Goal: Information Seeking & Learning: Learn about a topic

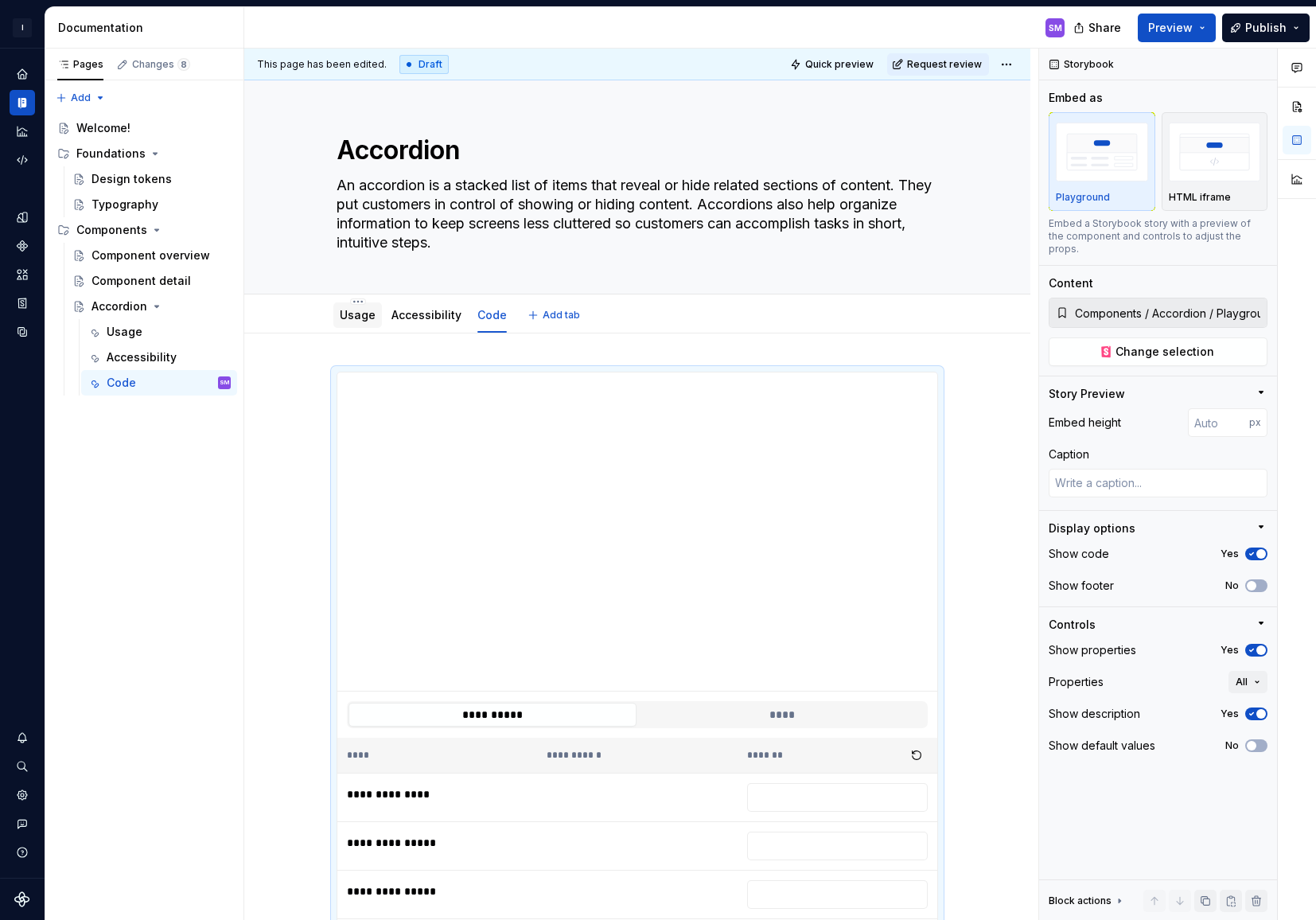
click at [357, 318] on link "Usage" at bounding box center [357, 315] width 36 height 13
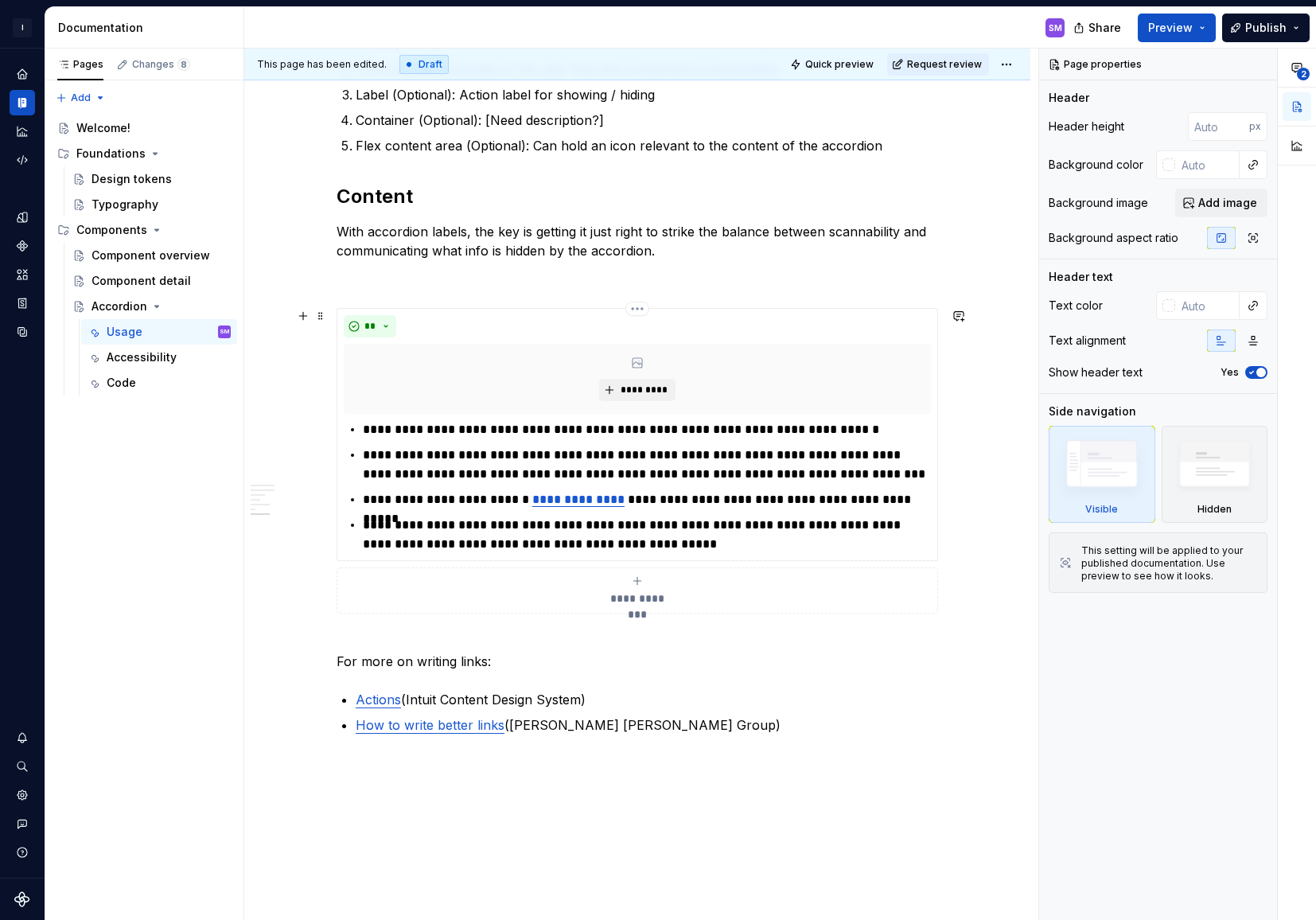
scroll to position [2674, 0]
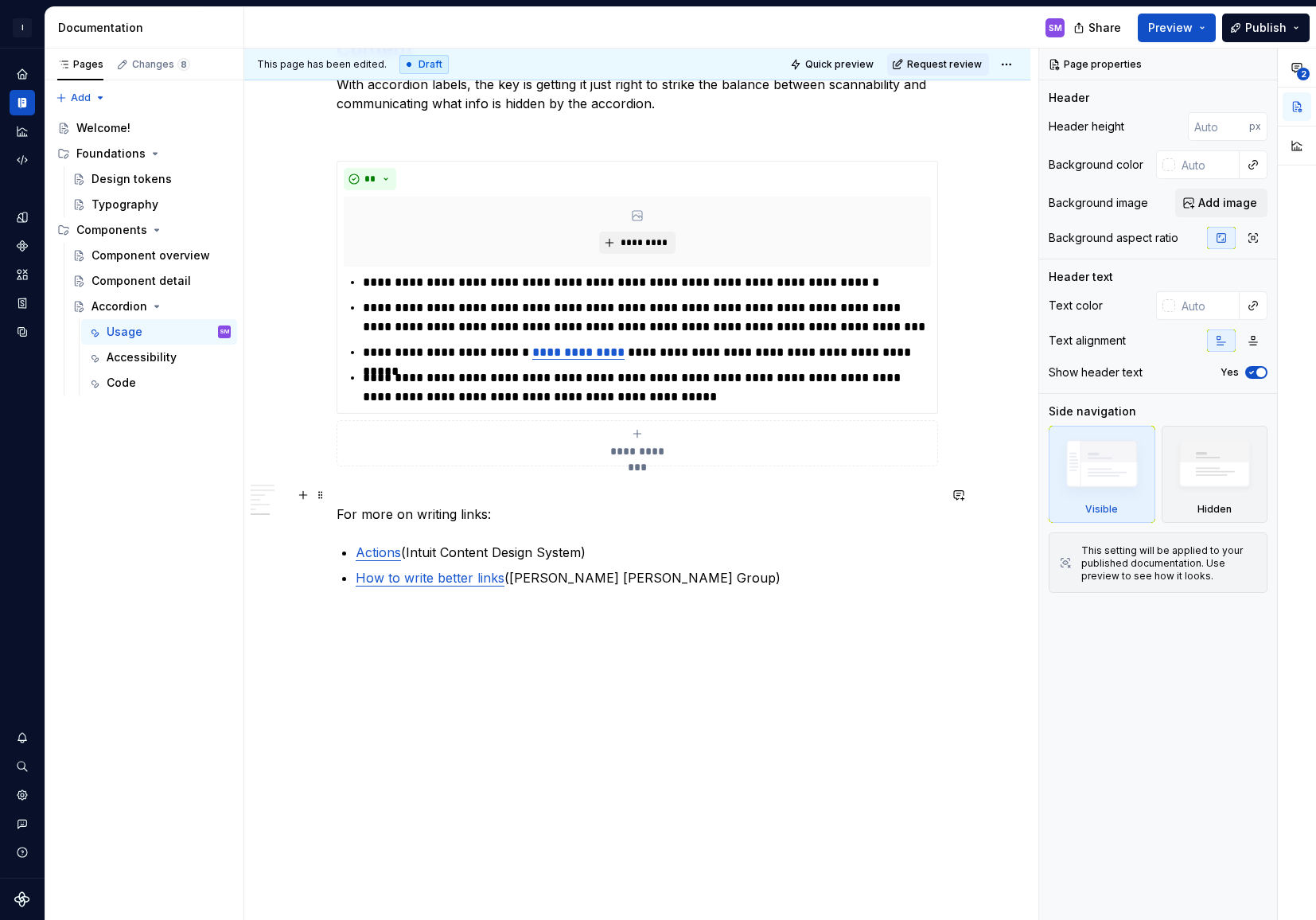
click at [432, 492] on p "For more on writing links:" at bounding box center [637, 504] width 602 height 38
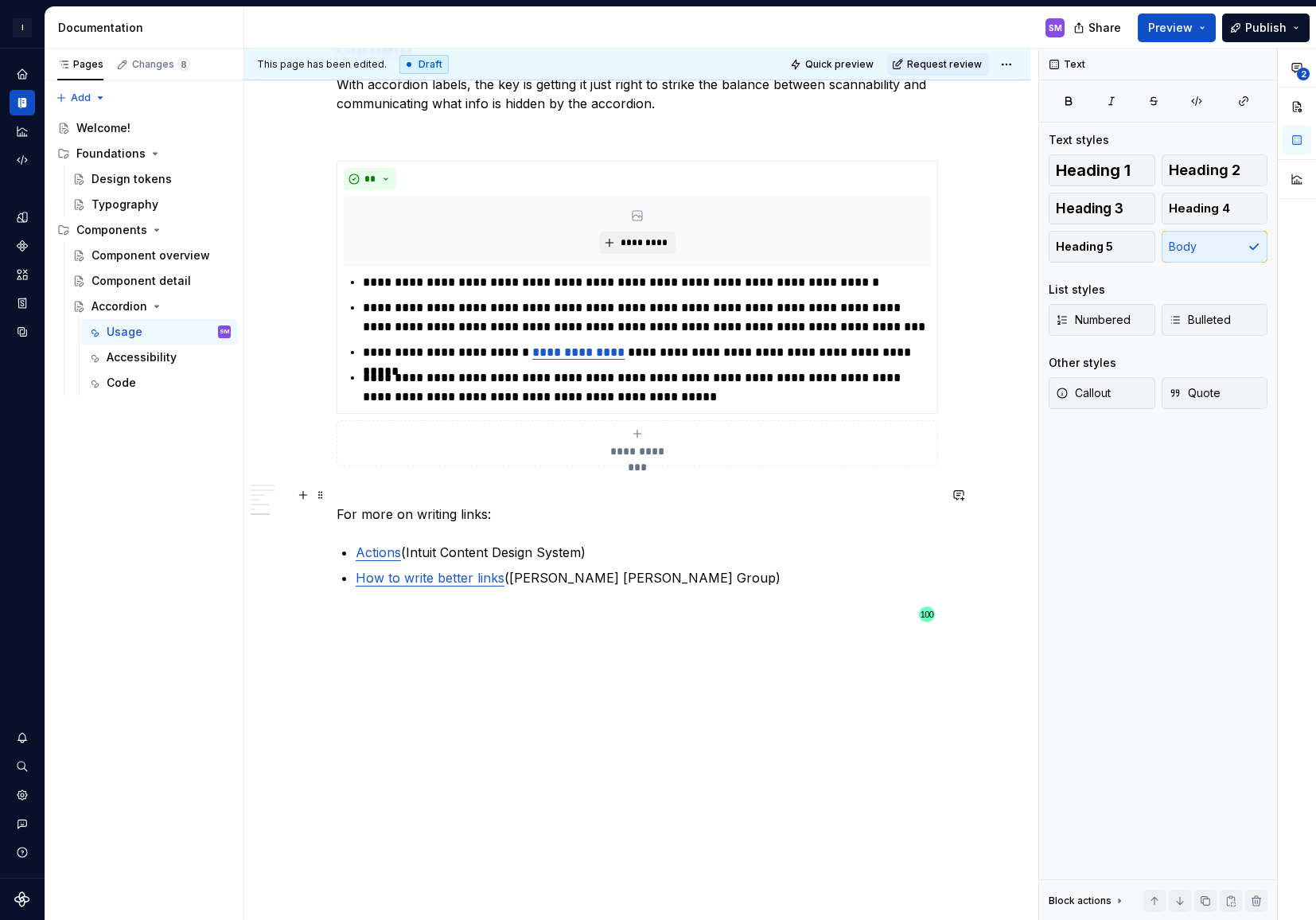
type textarea "*"
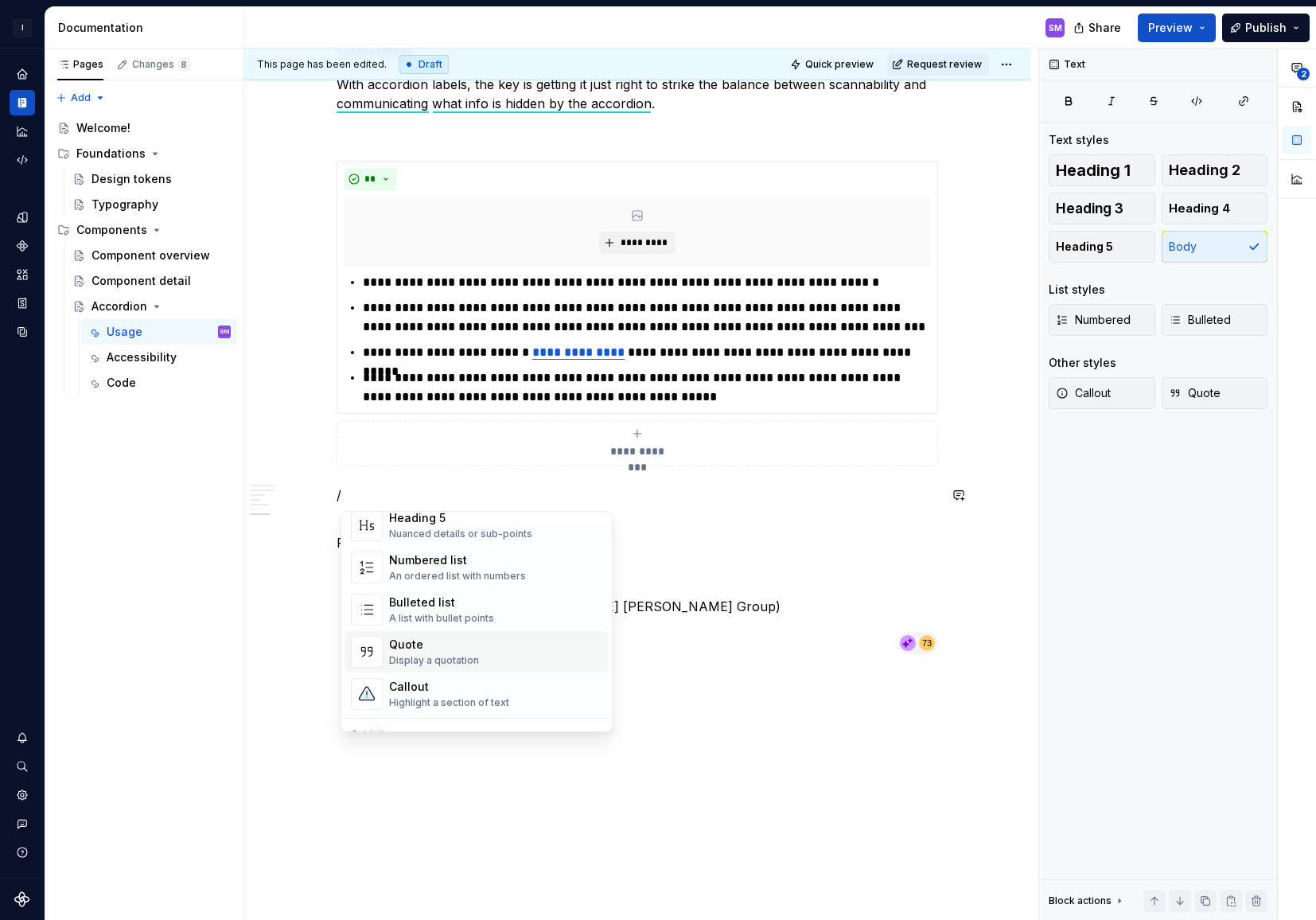
scroll to position [246, 0]
click at [468, 691] on div "Callout" at bounding box center [449, 684] width 120 height 16
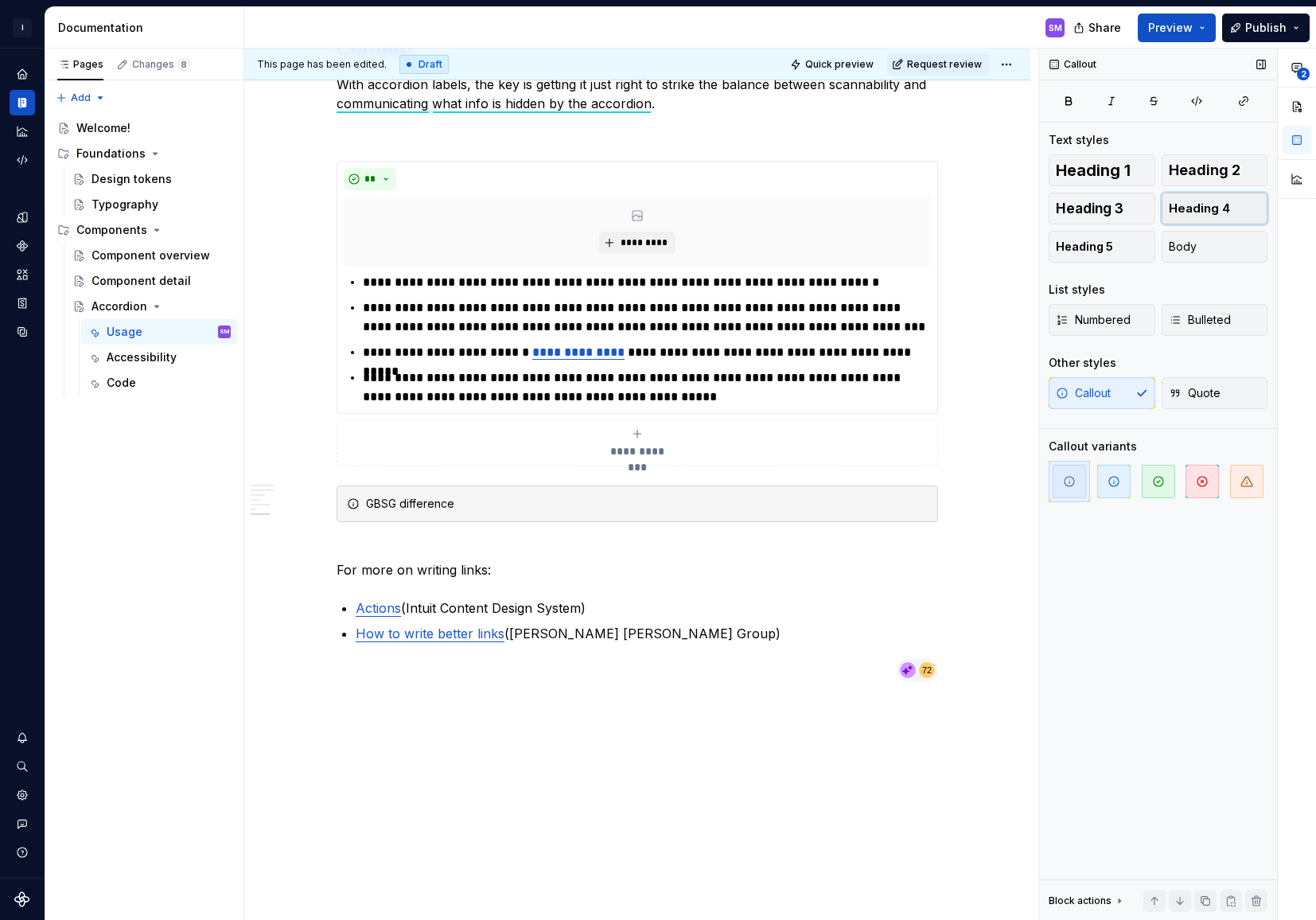
click at [1226, 206] on span "Heading 4" at bounding box center [1199, 208] width 61 height 16
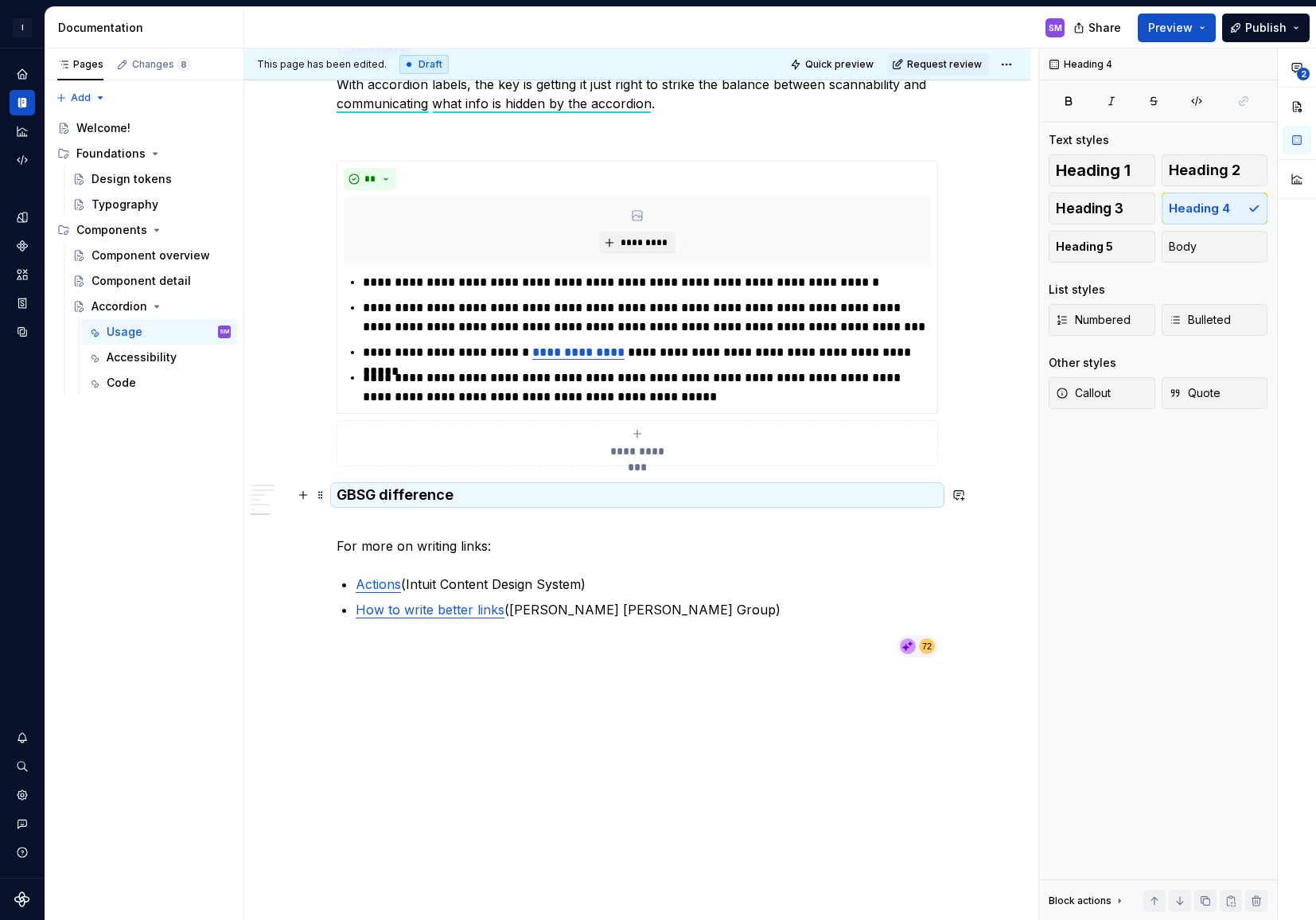
click at [498, 495] on h4 "GBSG difference" at bounding box center [637, 494] width 602 height 19
click at [475, 493] on h4 "GBSG difference" at bounding box center [637, 494] width 602 height 19
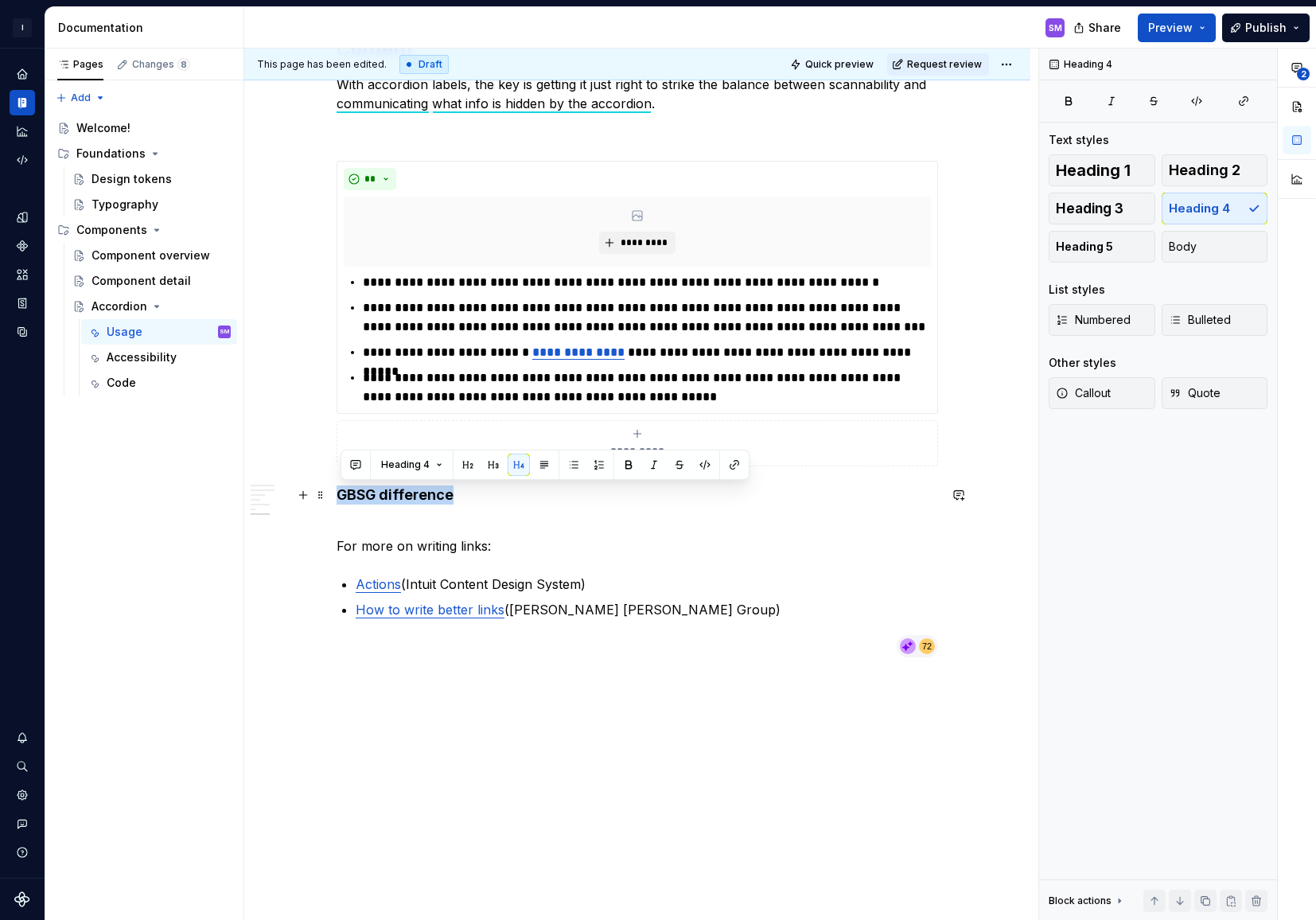
drag, startPoint x: 463, startPoint y: 499, endPoint x: 333, endPoint y: 493, distance: 130.1
click at [1098, 394] on span "Callout" at bounding box center [1083, 393] width 55 height 16
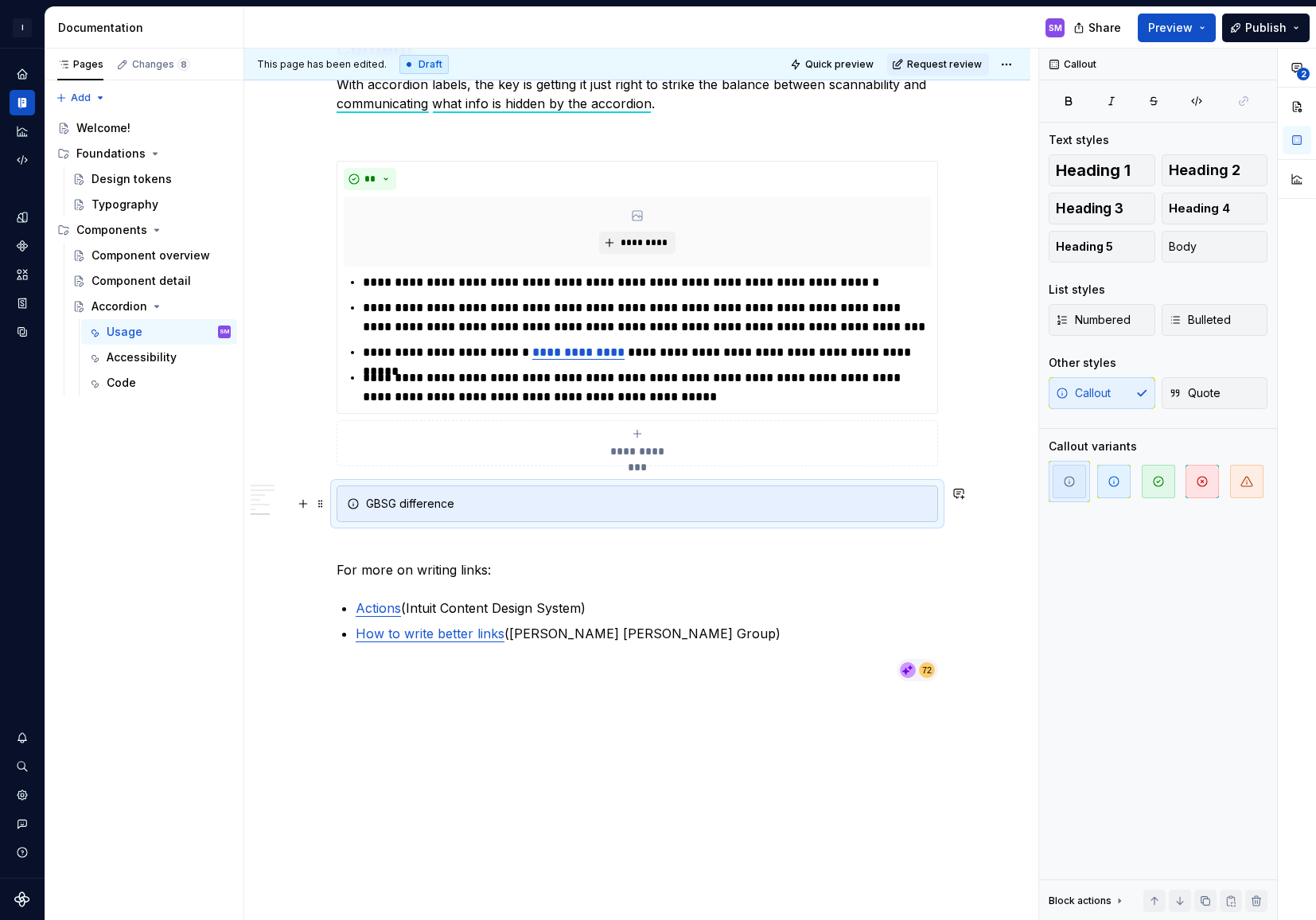
click at [651, 508] on div "GBSG difference" at bounding box center [646, 503] width 562 height 16
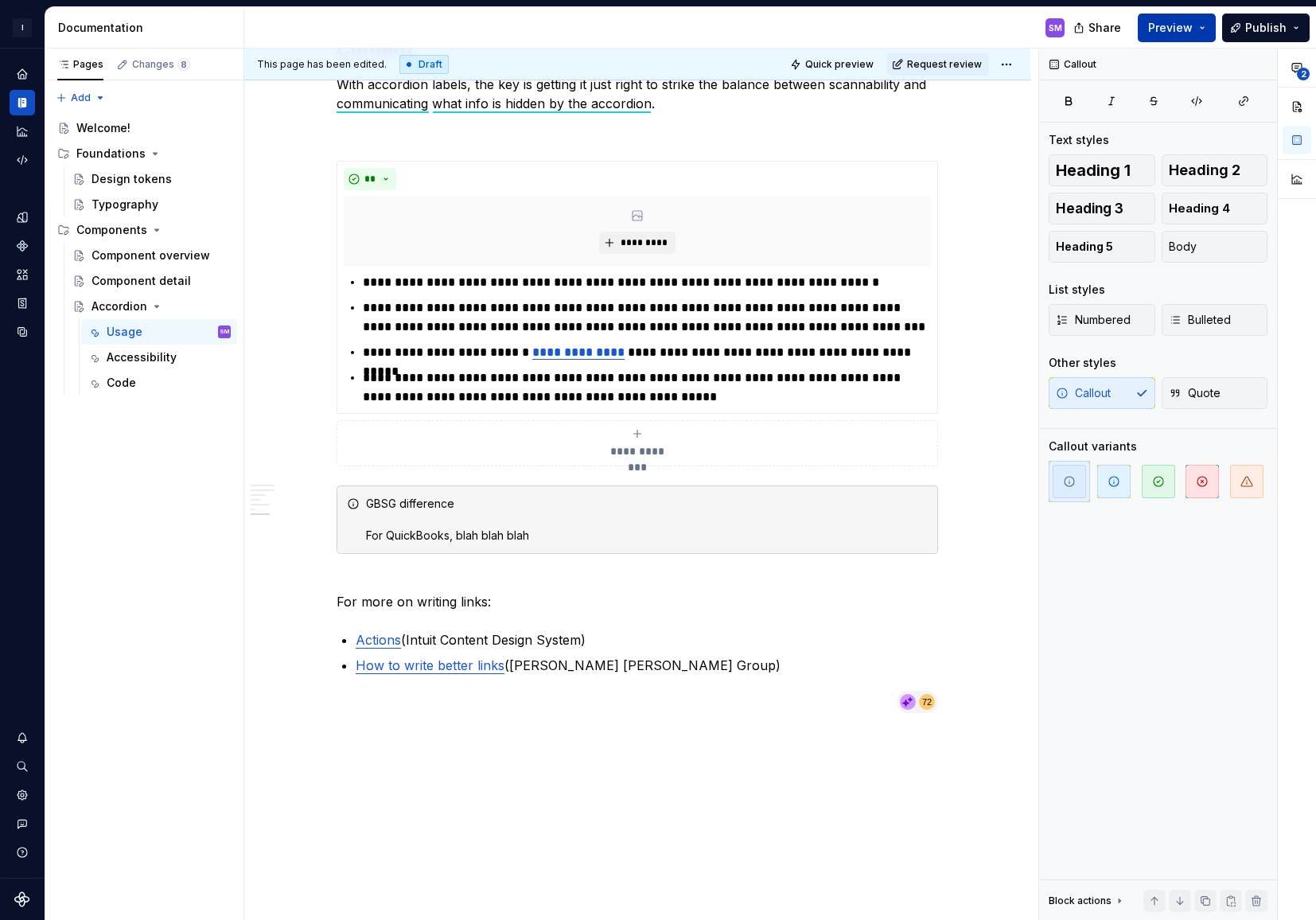
click at [1174, 23] on span "Preview" at bounding box center [1170, 27] width 45 height 16
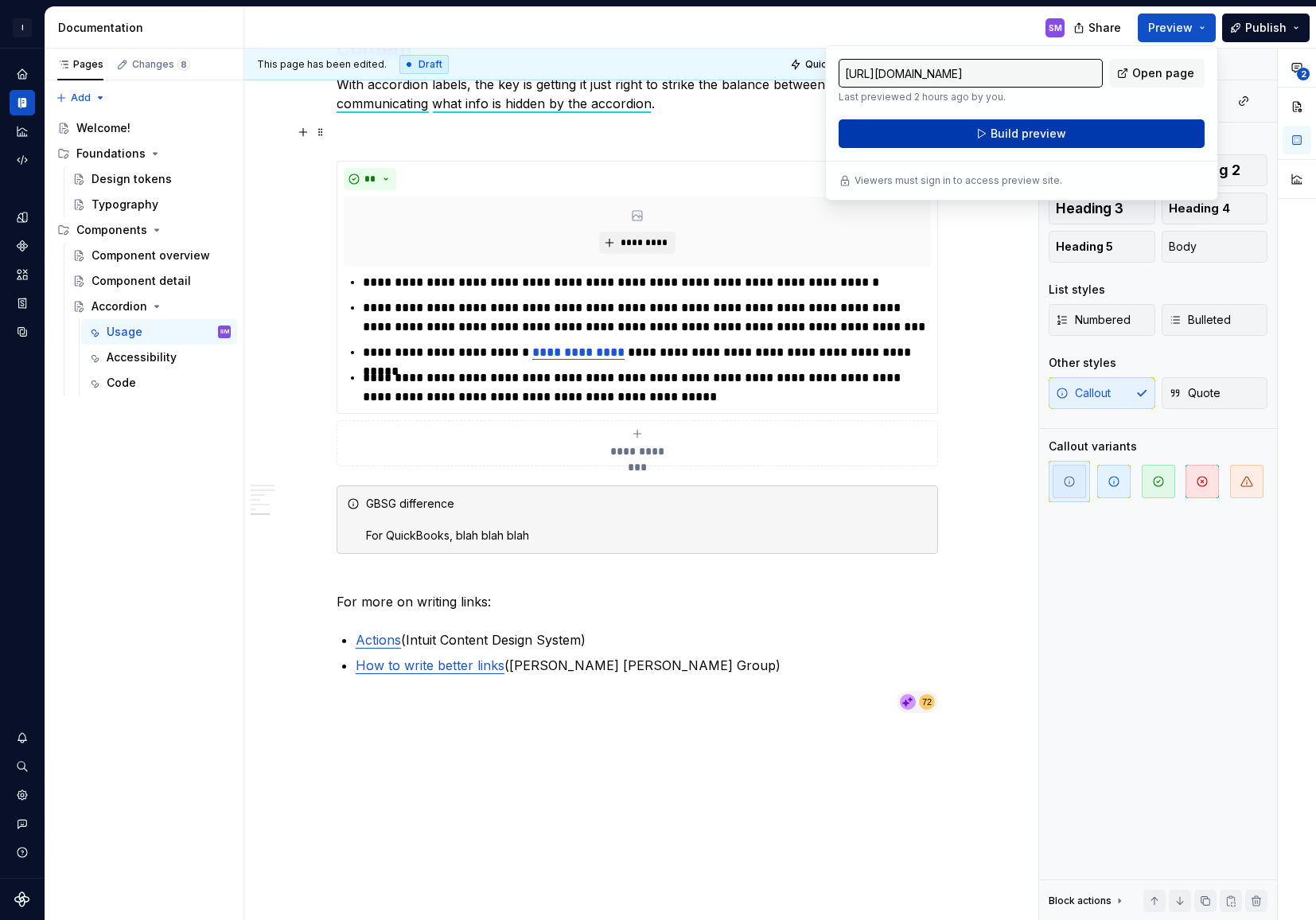
click at [1011, 133] on span "Build preview" at bounding box center [1028, 133] width 75 height 16
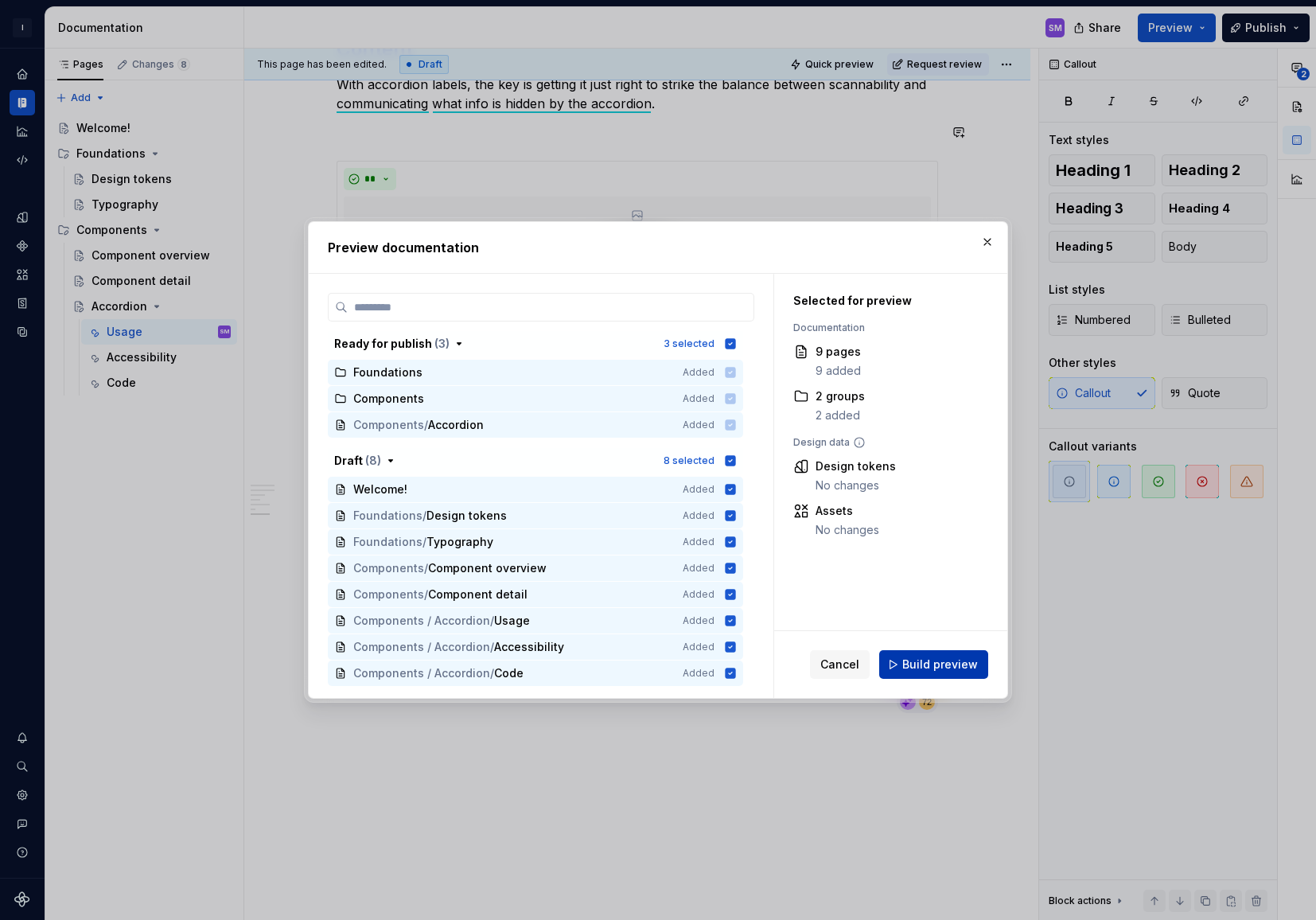
click at [949, 666] on span "Build preview" at bounding box center [939, 664] width 75 height 16
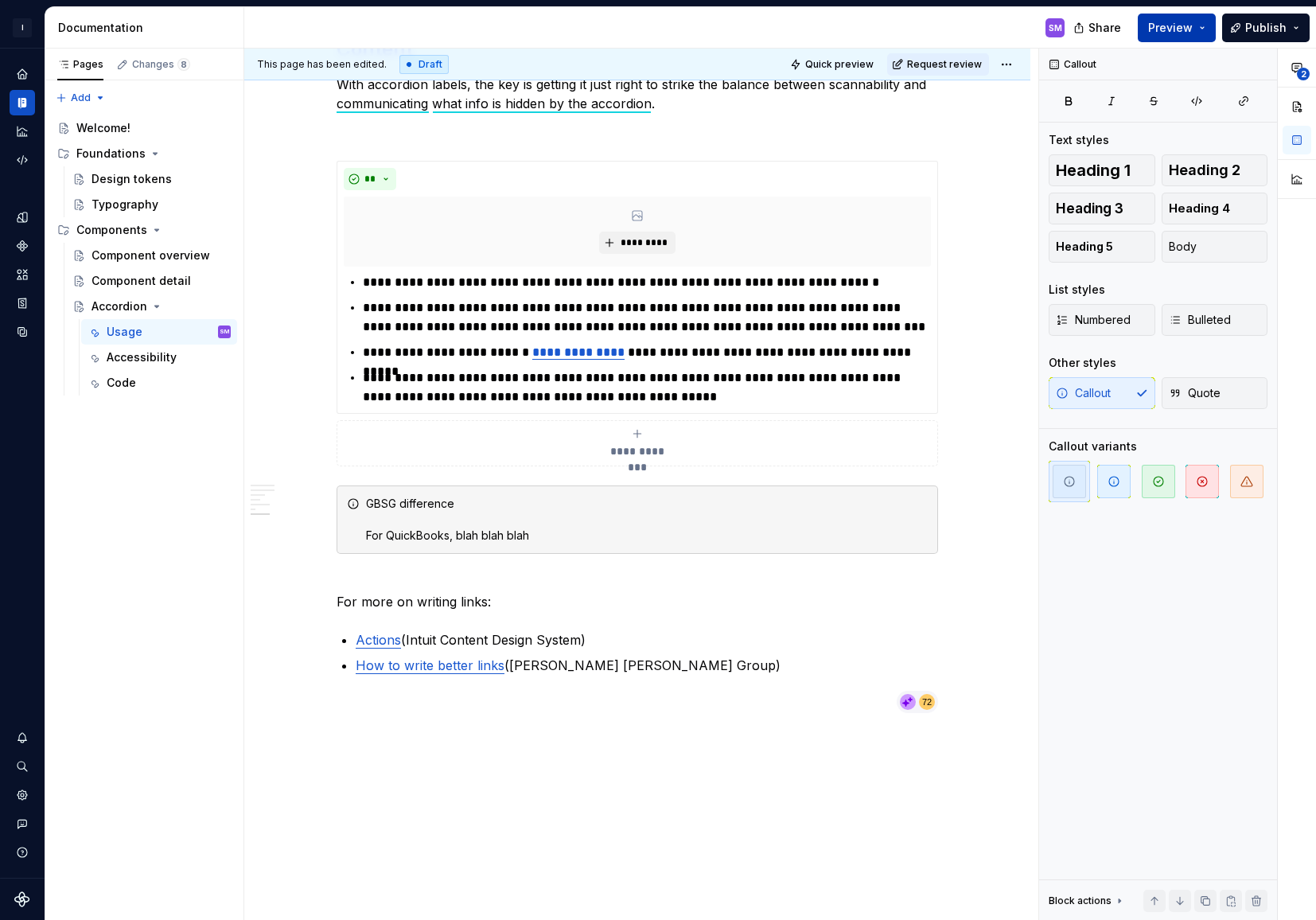
click at [1202, 23] on button "Preview" at bounding box center [1176, 27] width 78 height 29
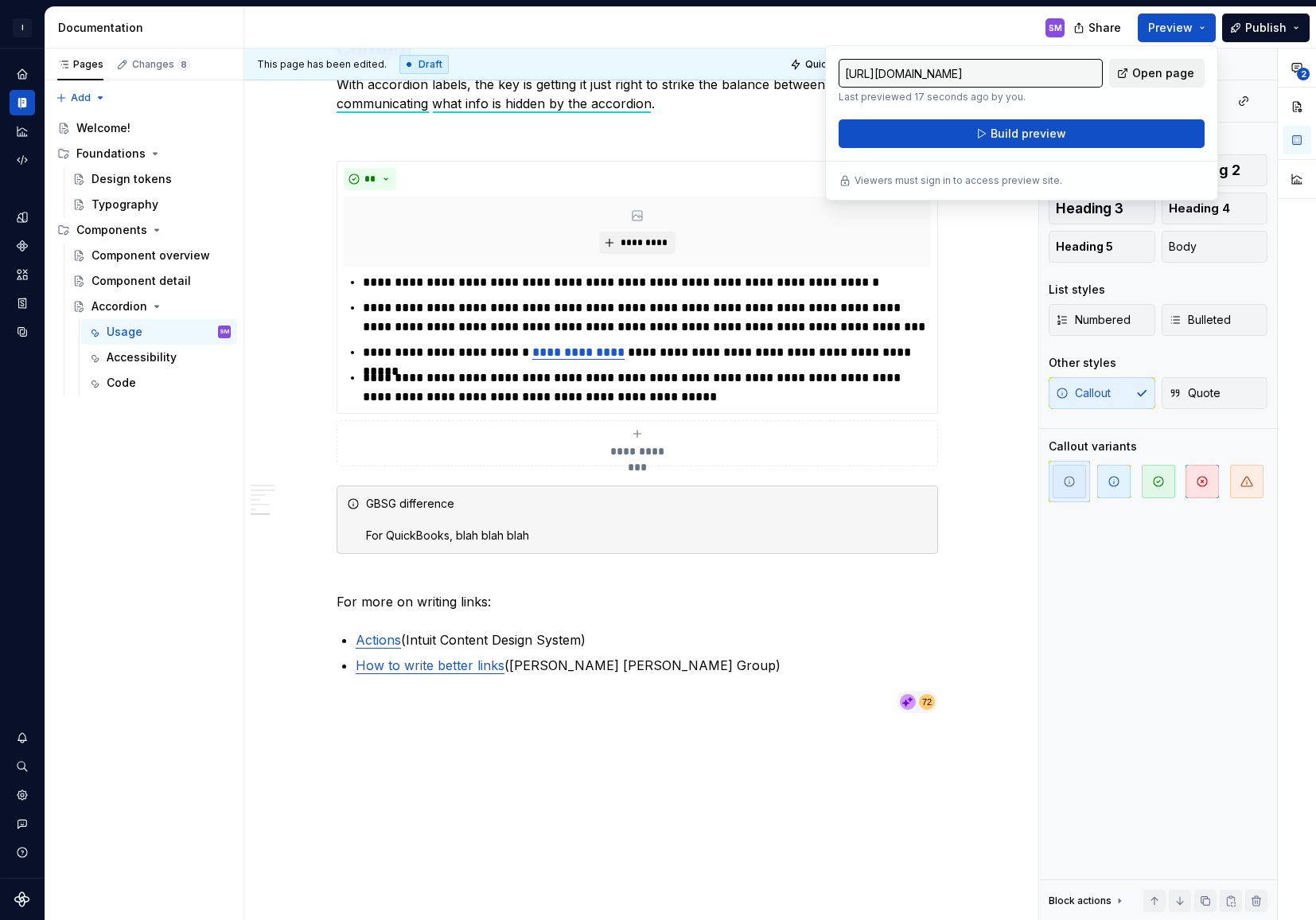
click at [1165, 71] on span "Open page" at bounding box center [1163, 73] width 62 height 16
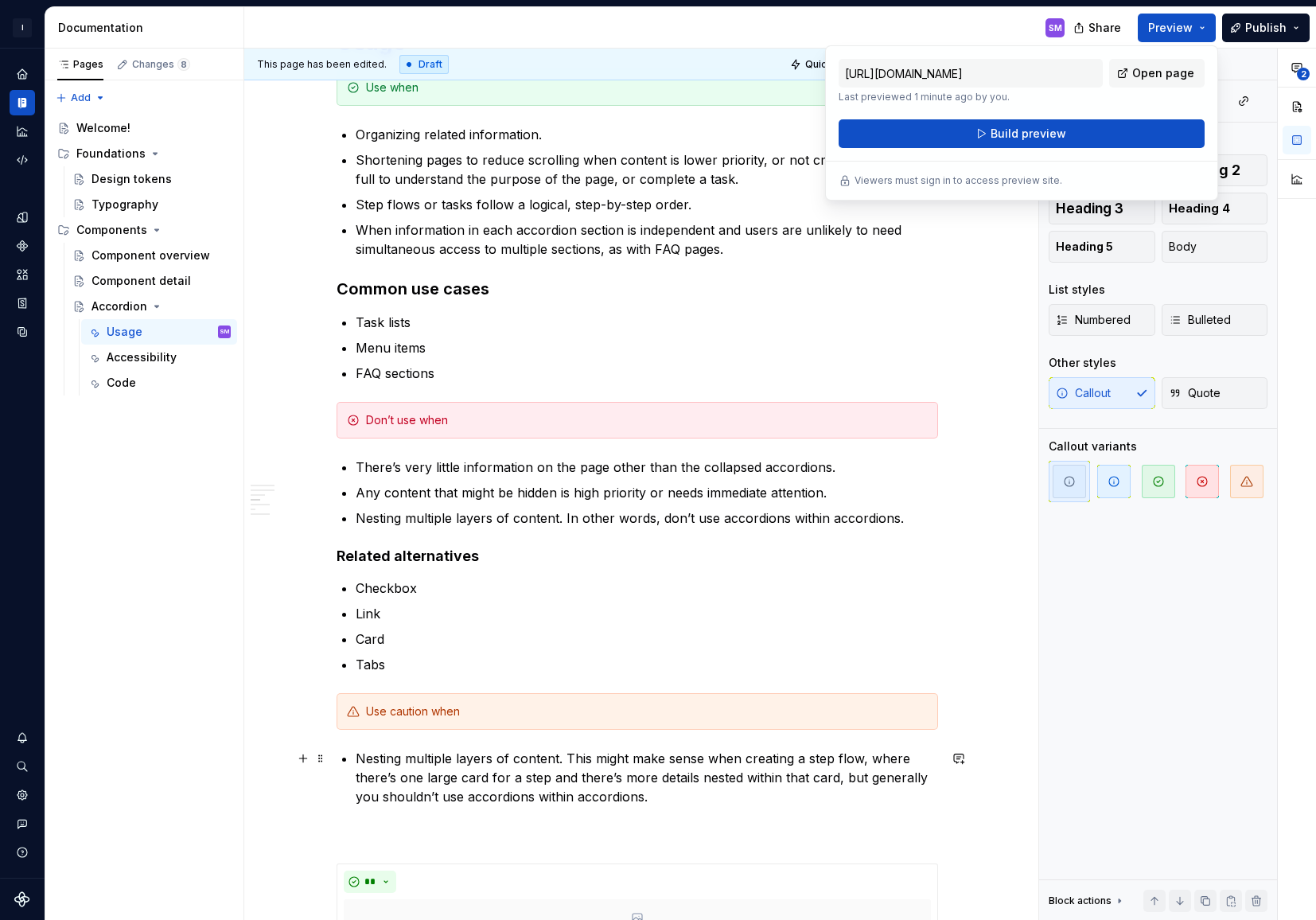
scroll to position [0, 0]
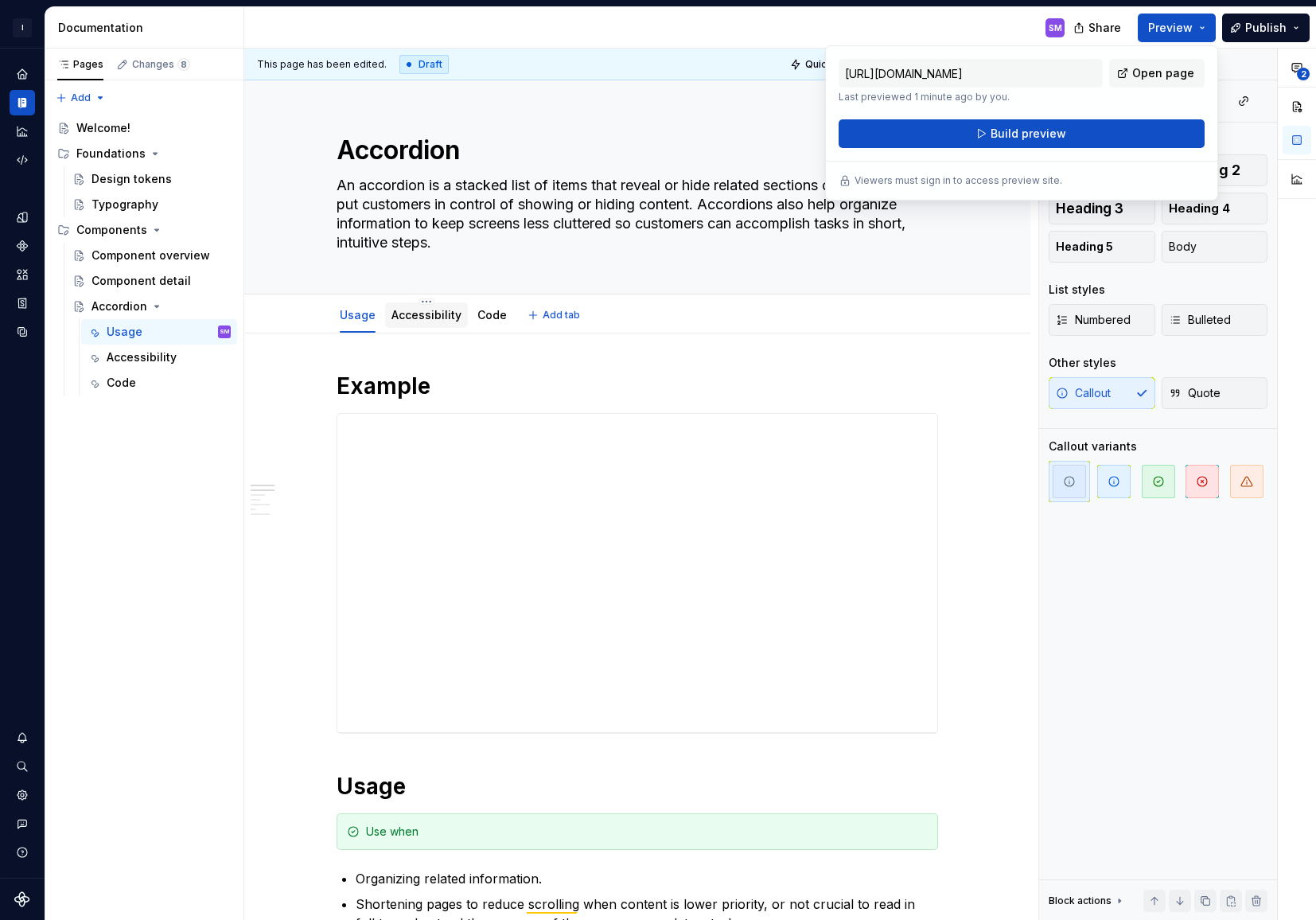
click at [435, 319] on link "Accessibility" at bounding box center [426, 315] width 70 height 13
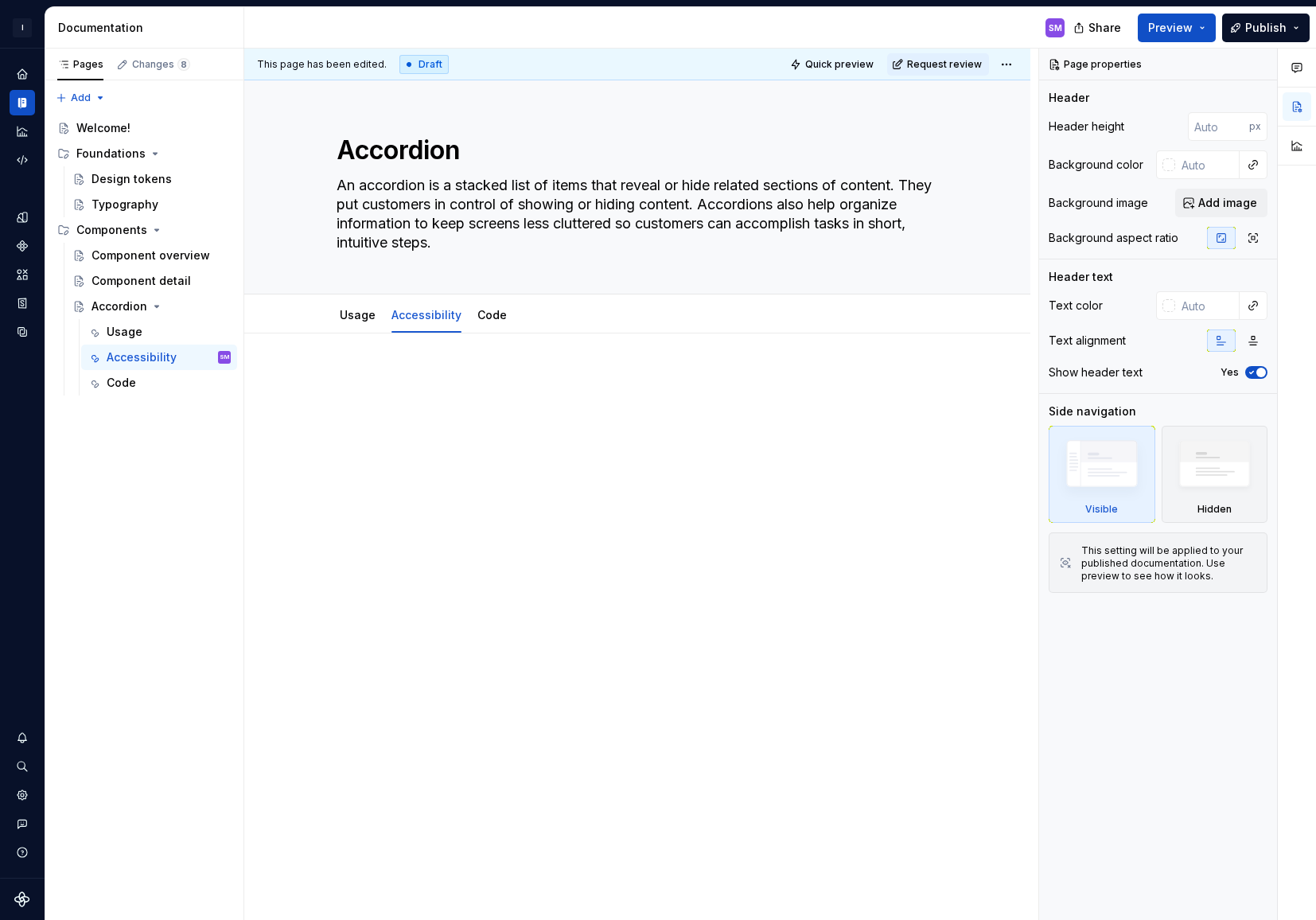
click at [455, 417] on div at bounding box center [637, 402] width 602 height 60
type textarea "*"
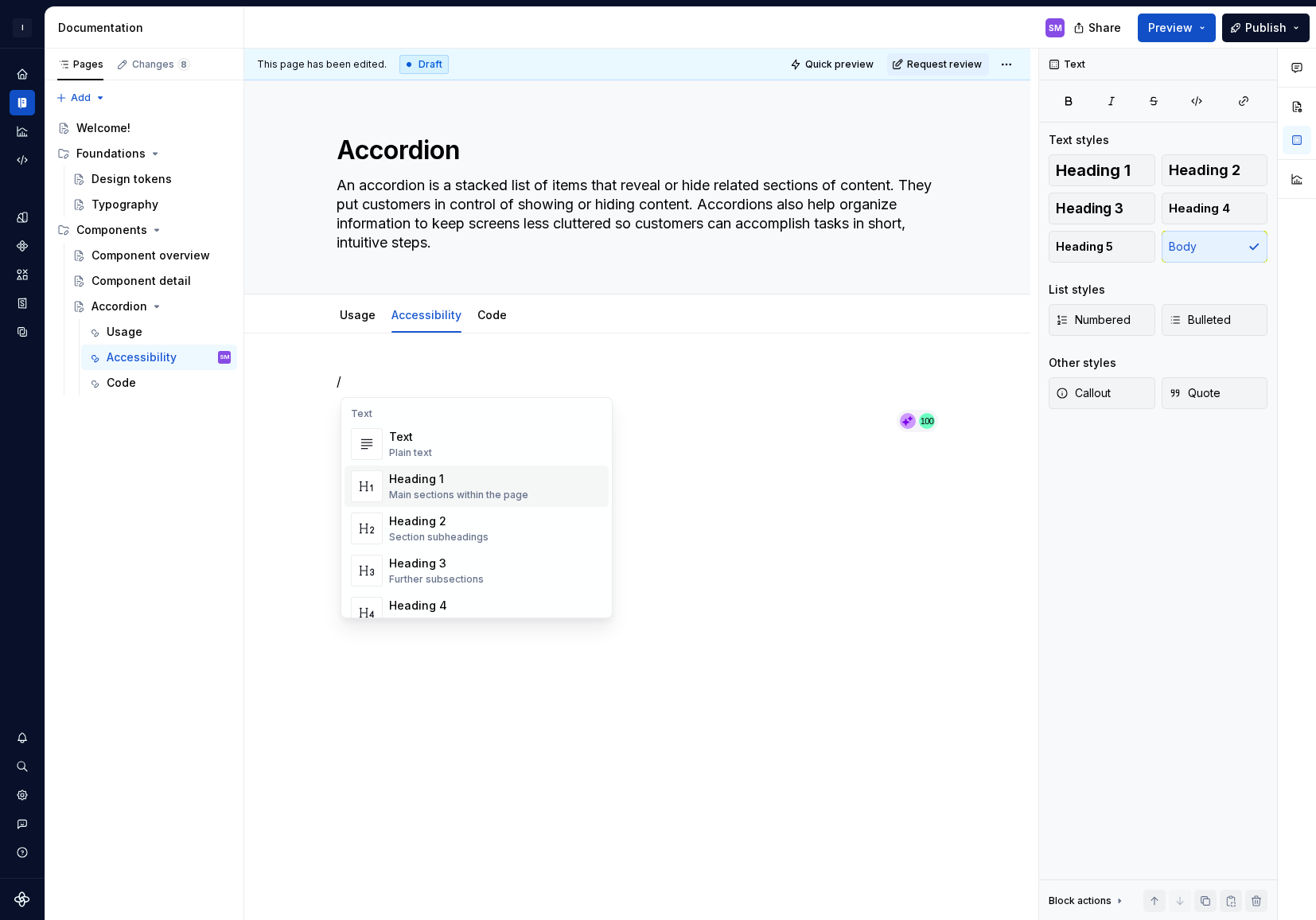
click at [475, 479] on div "Heading 1" at bounding box center [459, 479] width 139 height 16
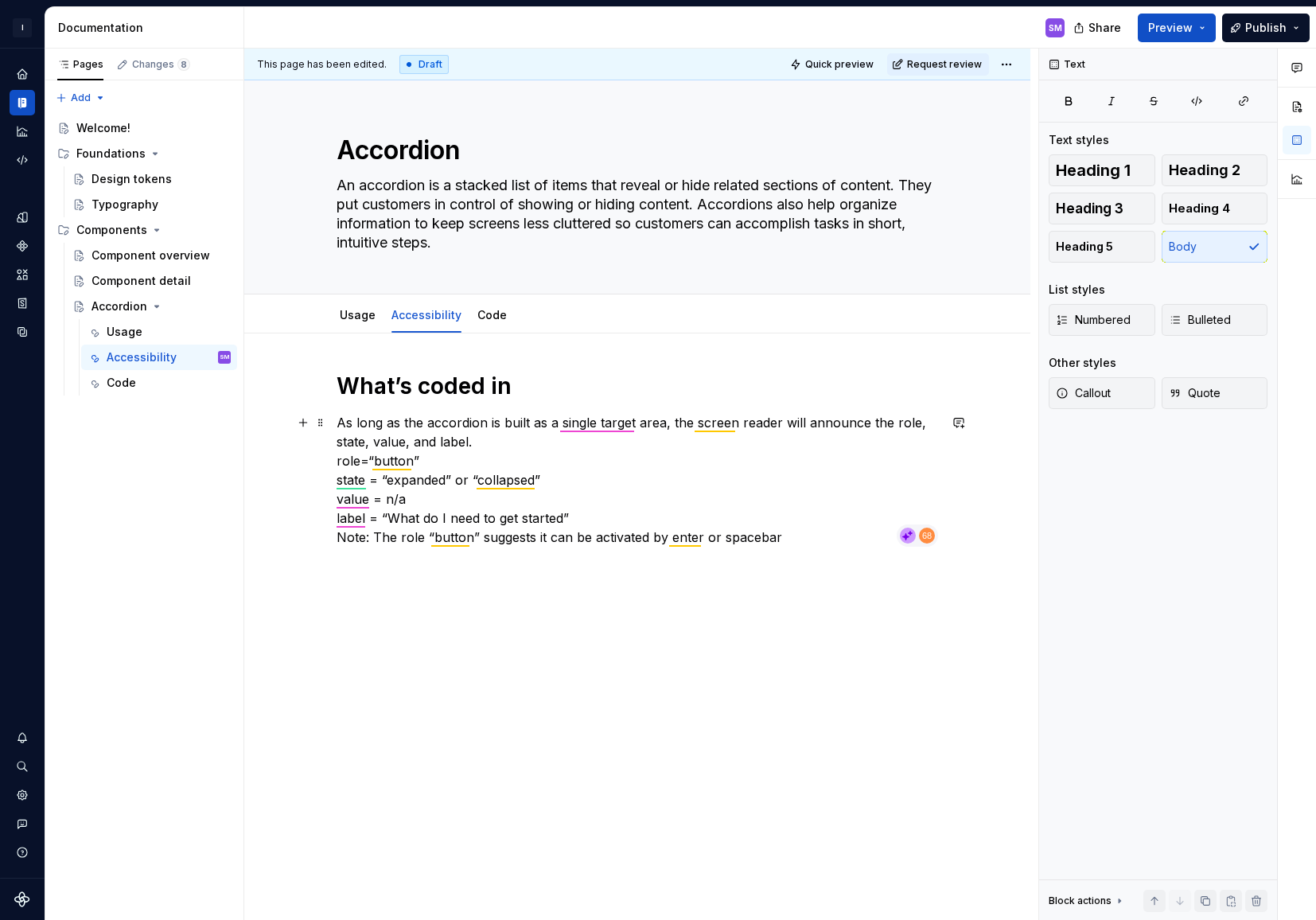
click at [343, 425] on p "As long as the accordion is built as a single target area, the screen reader wi…" at bounding box center [637, 479] width 602 height 133
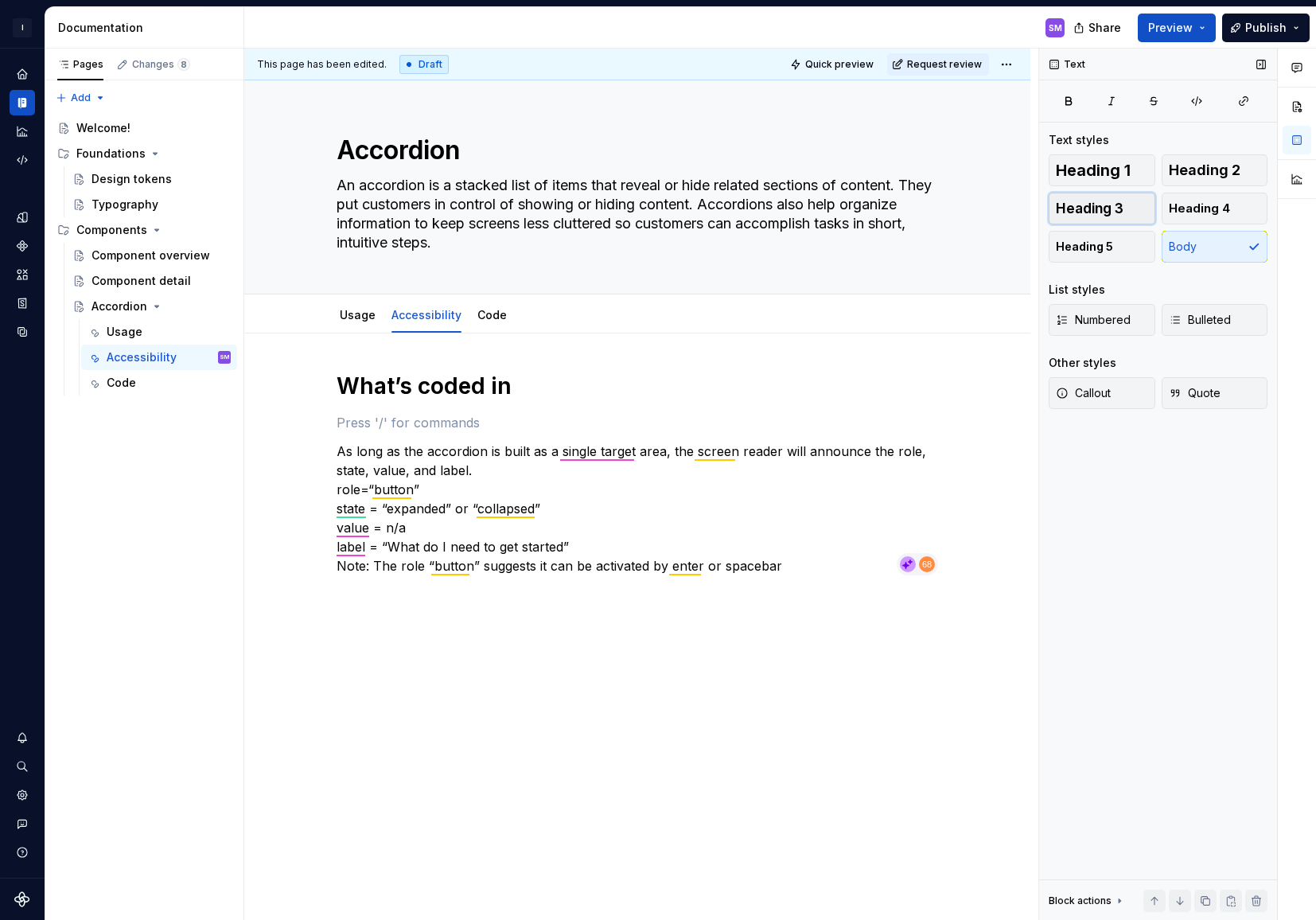
click at [1093, 210] on span "Heading 3" at bounding box center [1089, 208] width 68 height 16
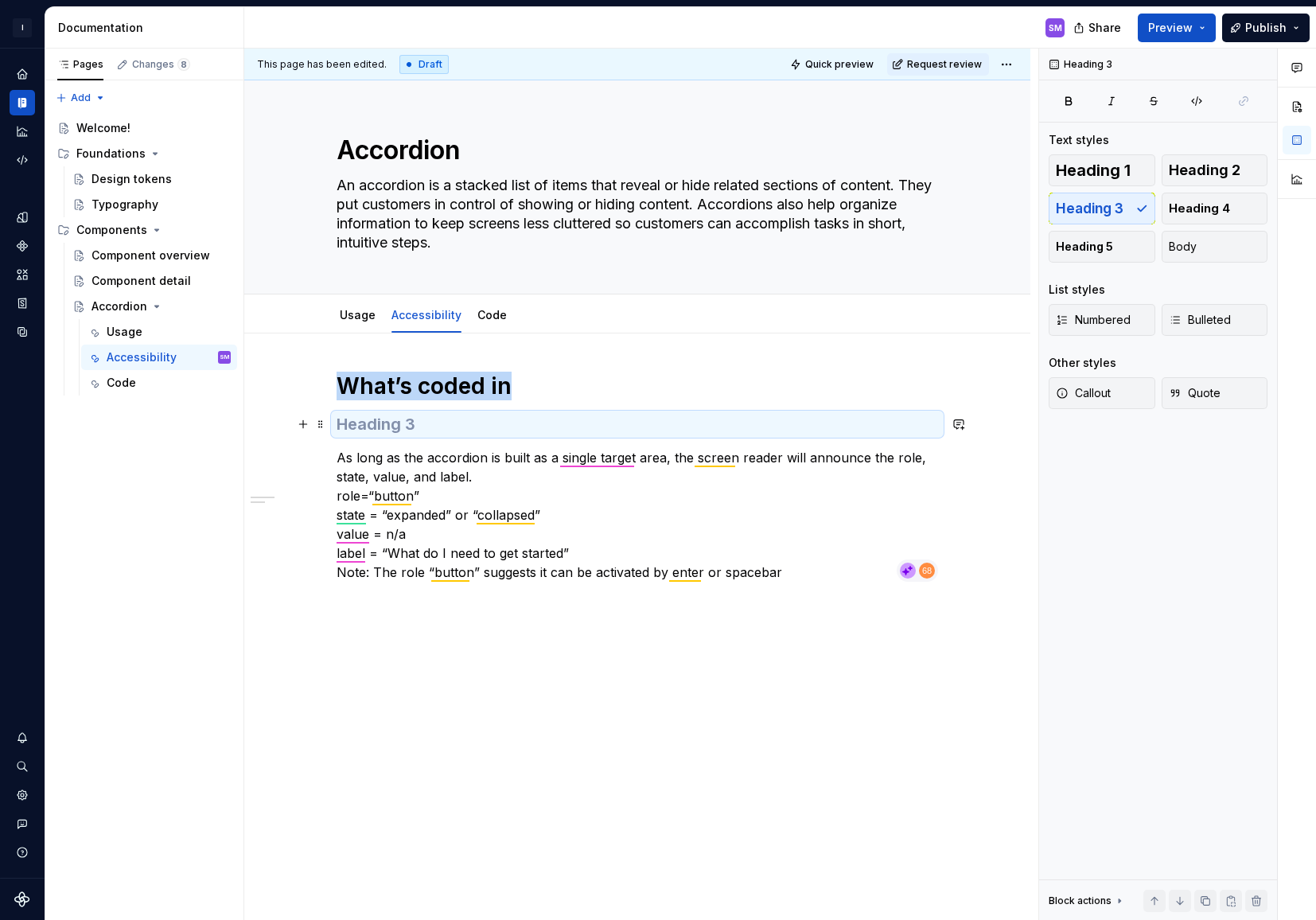
click at [423, 419] on h3 at bounding box center [637, 424] width 602 height 22
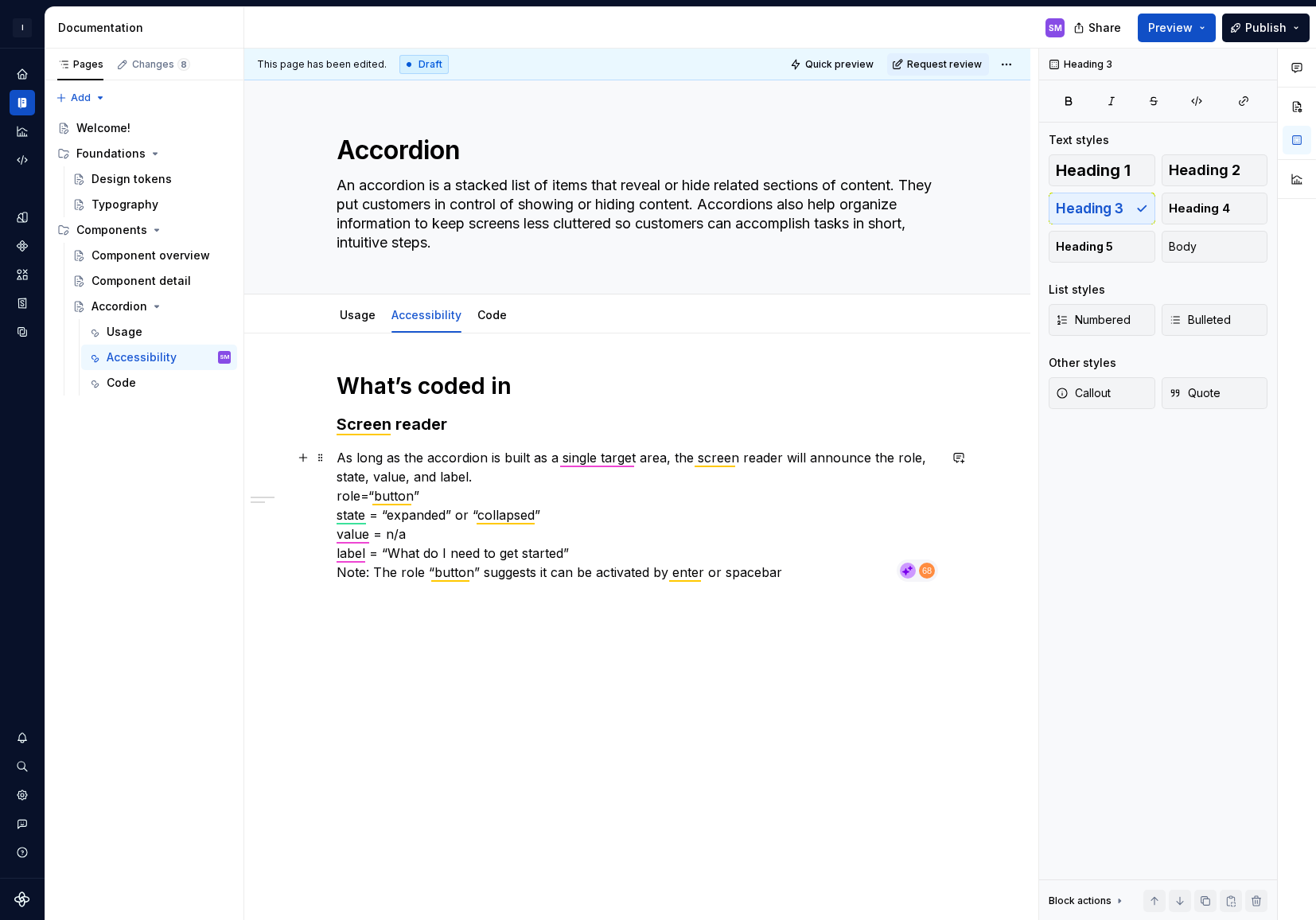
click at [628, 546] on p "As long as the accordion is built as a single target area, the screen reader wi…" at bounding box center [637, 514] width 602 height 133
click at [492, 484] on p "As long as the accordion is built as a single target area, the screen reader wi…" at bounding box center [637, 514] width 602 height 133
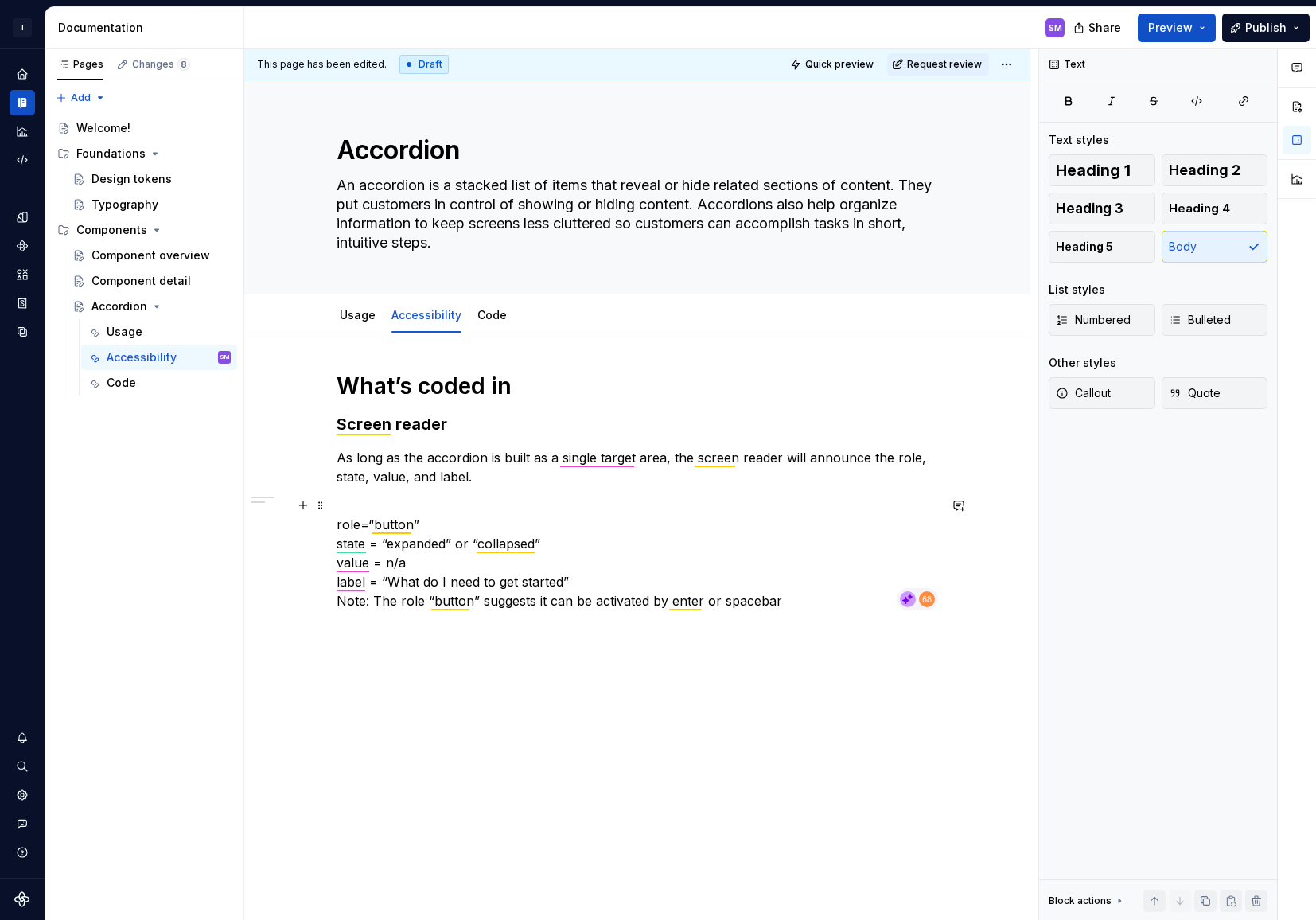
click at [608, 579] on p "role=“button” state = “expanded” or “collapsed” value = n/a label = “What do I …" at bounding box center [637, 553] width 602 height 114
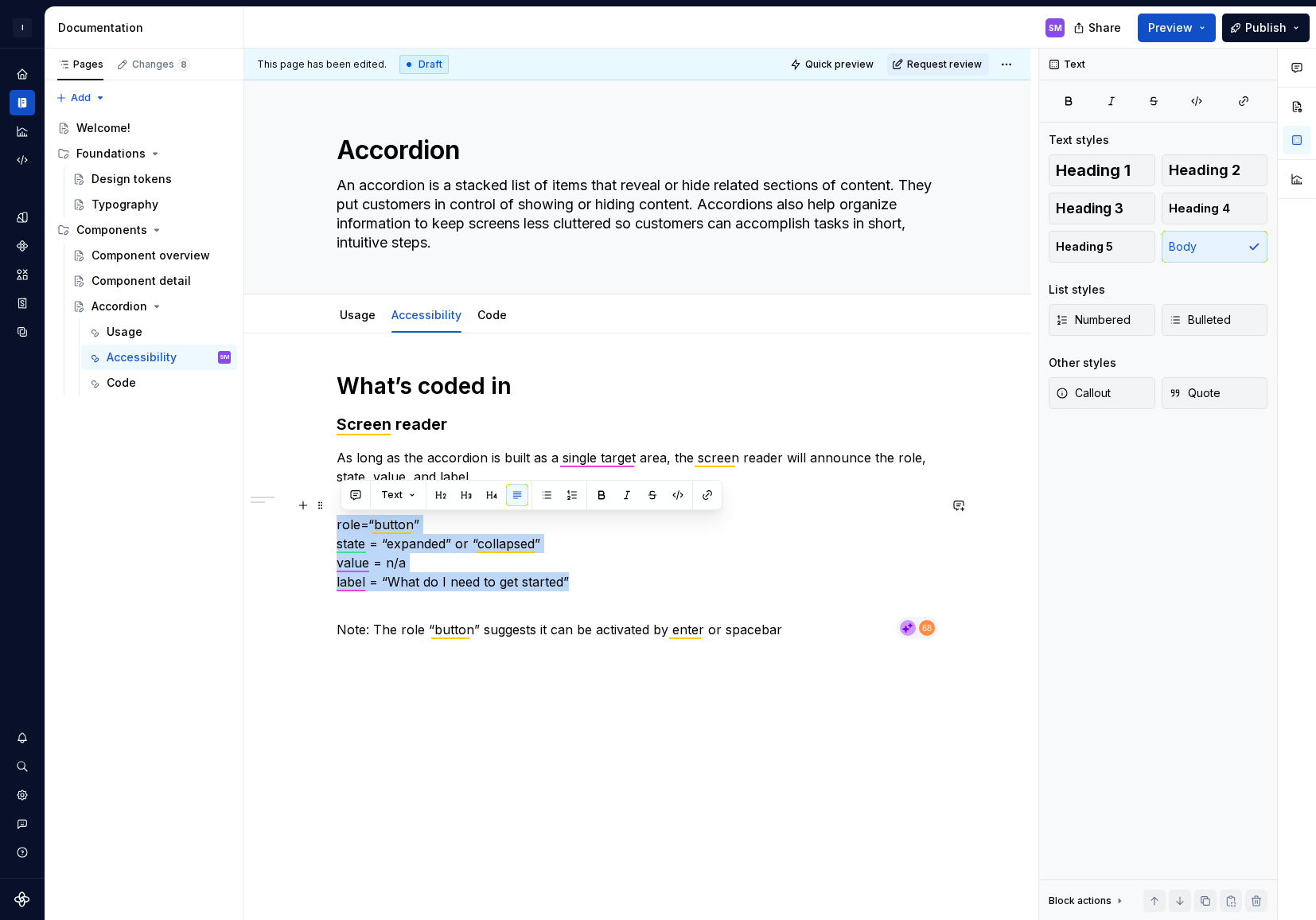
drag, startPoint x: 588, startPoint y: 584, endPoint x: 309, endPoint y: 527, distance: 284.8
click at [309, 527] on div "What’s coded in Screen reader As long as the accordion is built as a single tar…" at bounding box center [637, 634] width 786 height 601
click at [684, 495] on button "button" at bounding box center [677, 494] width 22 height 22
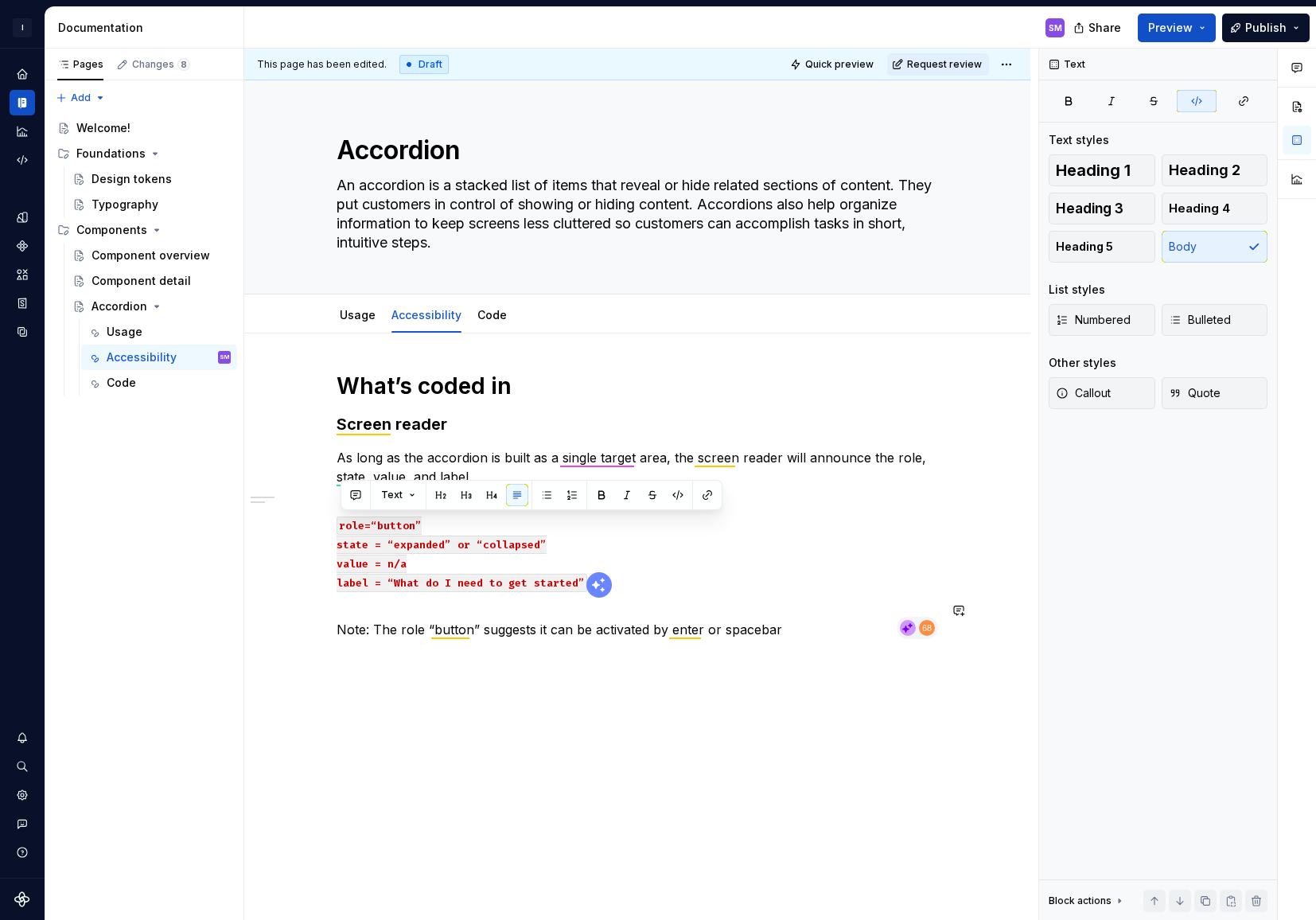
click at [441, 662] on div "What’s coded in Screen reader As long as the accordion is built as a single tar…" at bounding box center [637, 634] width 786 height 601
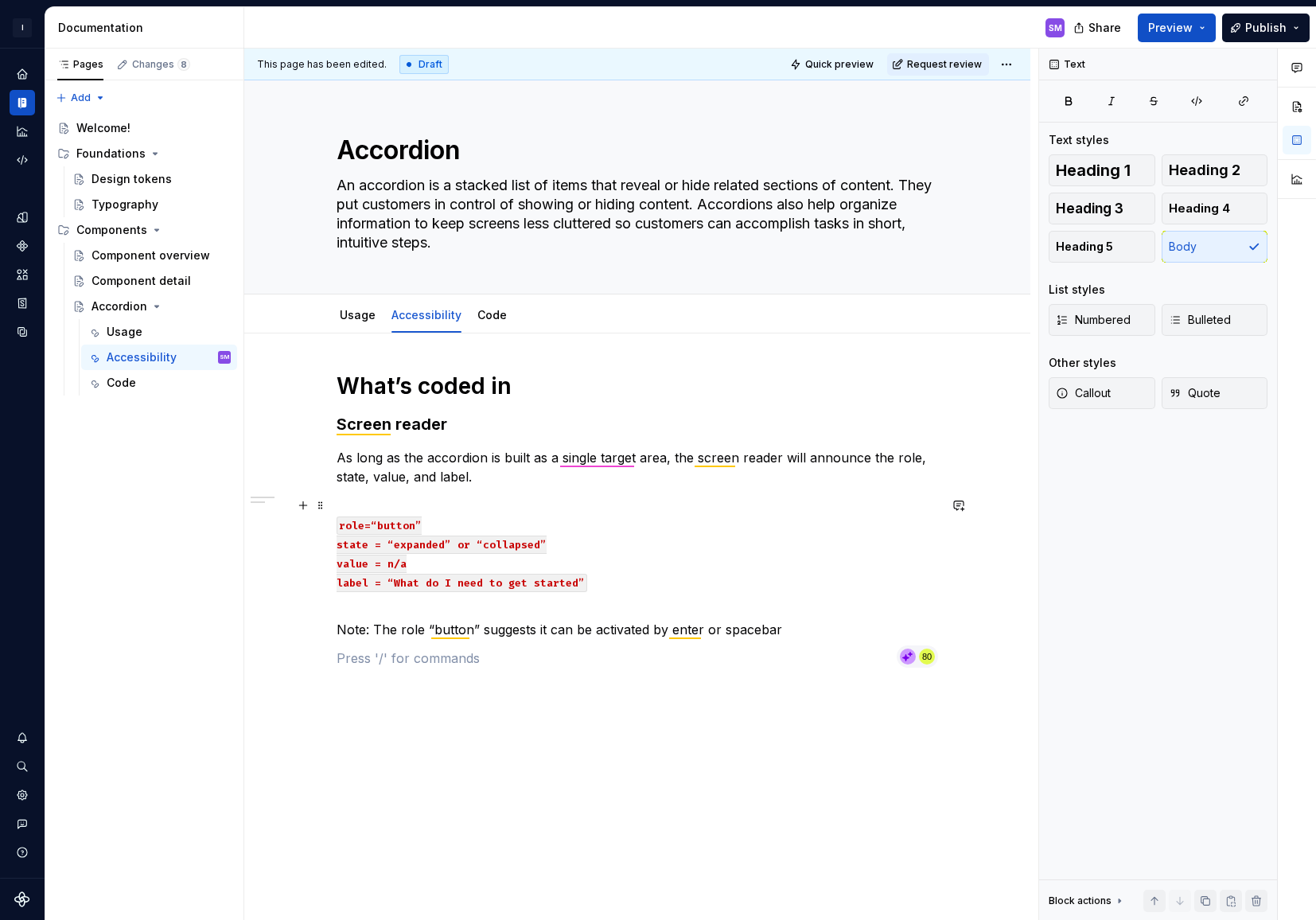
click at [646, 570] on p "role=“button” state = “expanded” or “collapsed” value = n/a label = “What do I …" at bounding box center [637, 543] width 602 height 95
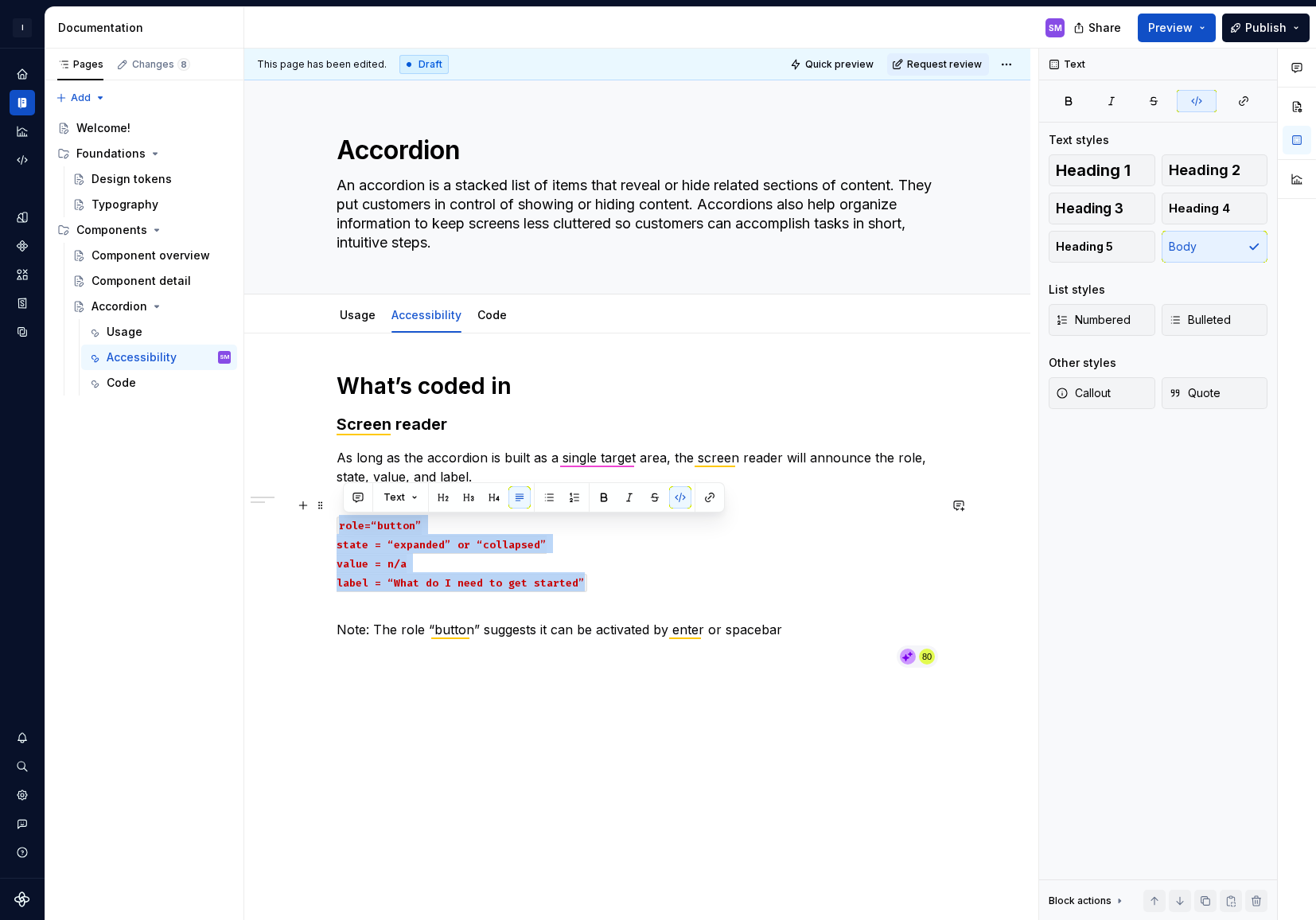
drag, startPoint x: 626, startPoint y: 589, endPoint x: 334, endPoint y: 519, distance: 300.3
click at [334, 519] on div "What’s coded in Screen reader As long as the accordion is built as a single tar…" at bounding box center [637, 648] width 786 height 629
click at [357, 766] on div "What’s coded in Screen reader As long as the accordion is built as a single tar…" at bounding box center [637, 648] width 786 height 629
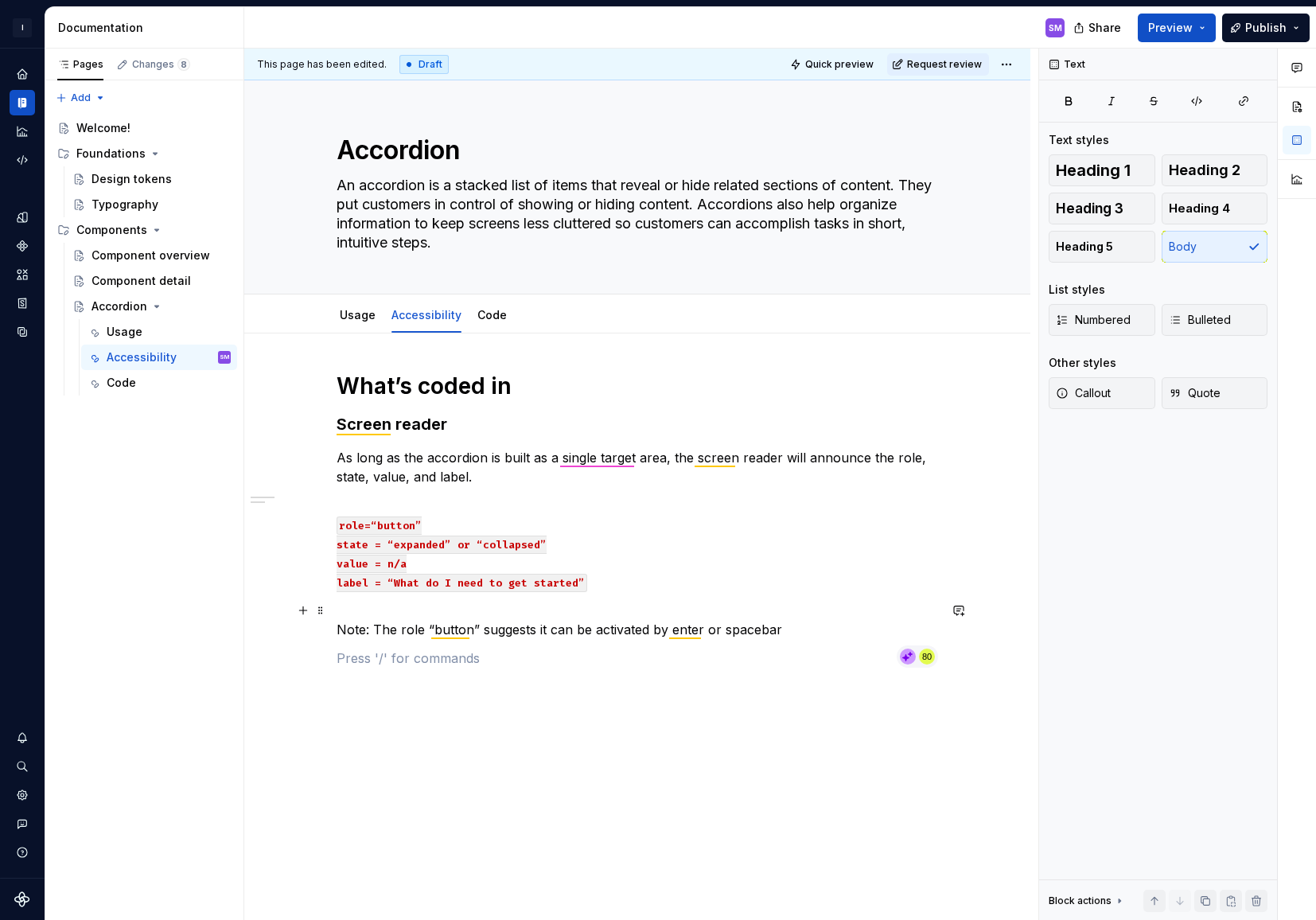
click at [797, 634] on p "Note: The role “button” suggests it can be activated by enter or spacebar" at bounding box center [637, 620] width 602 height 38
click at [703, 628] on p "Note: The role “button” suggests it can be activated by enter or spacebar." at bounding box center [637, 620] width 602 height 38
click at [864, 636] on p "Note: The role “button” suggests it can be activated by enter/return or spaceba…" at bounding box center [637, 620] width 602 height 38
click at [743, 631] on p "Note: The role “button” suggests it can be activated by enter/return or spaceba…" at bounding box center [637, 620] width 602 height 38
click at [654, 669] on div "What’s coded in Screen reader As long as the accordion is built as a single tar…" at bounding box center [637, 529] width 602 height 315
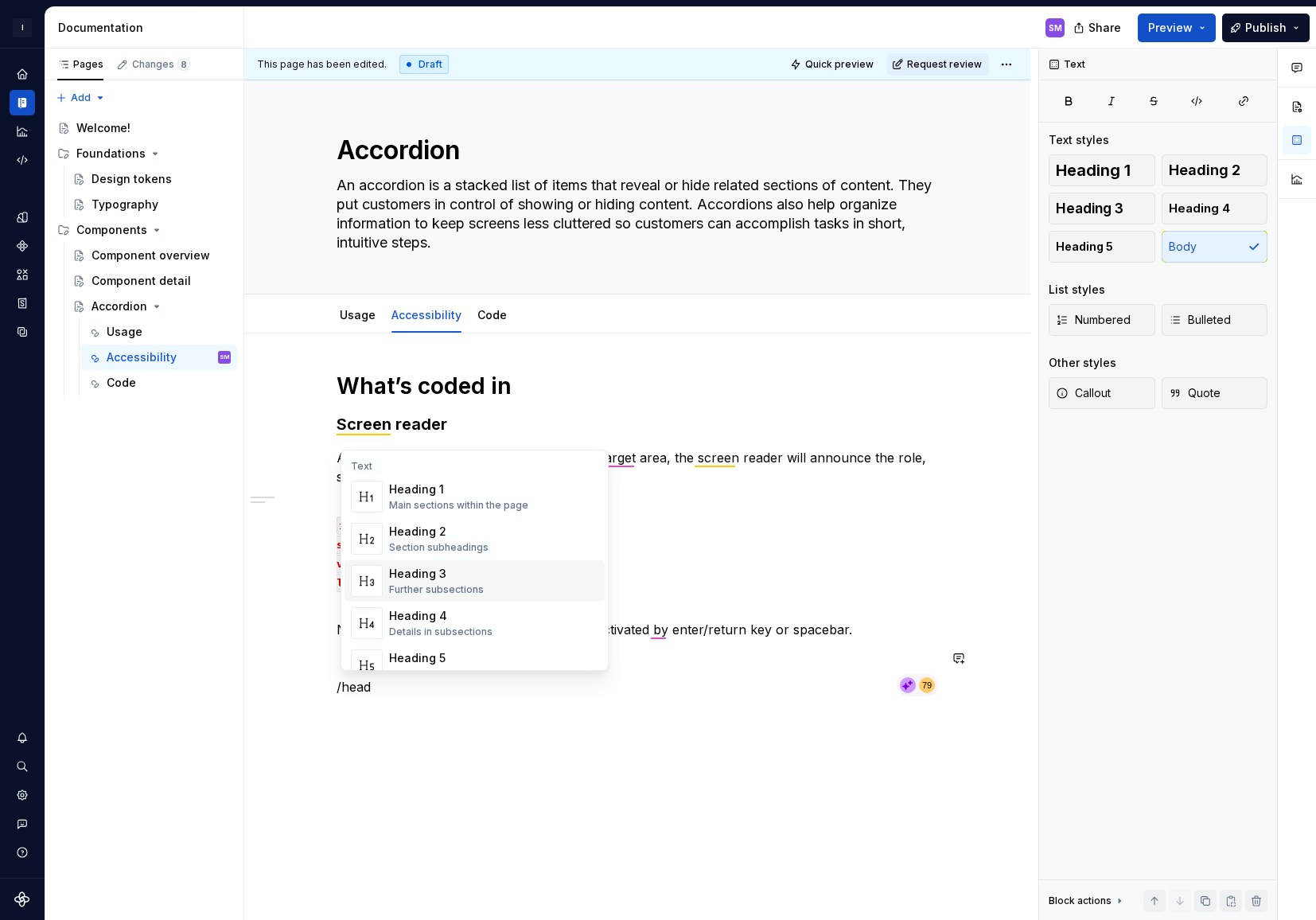
click at [478, 579] on div "Heading 3" at bounding box center [436, 573] width 94 height 16
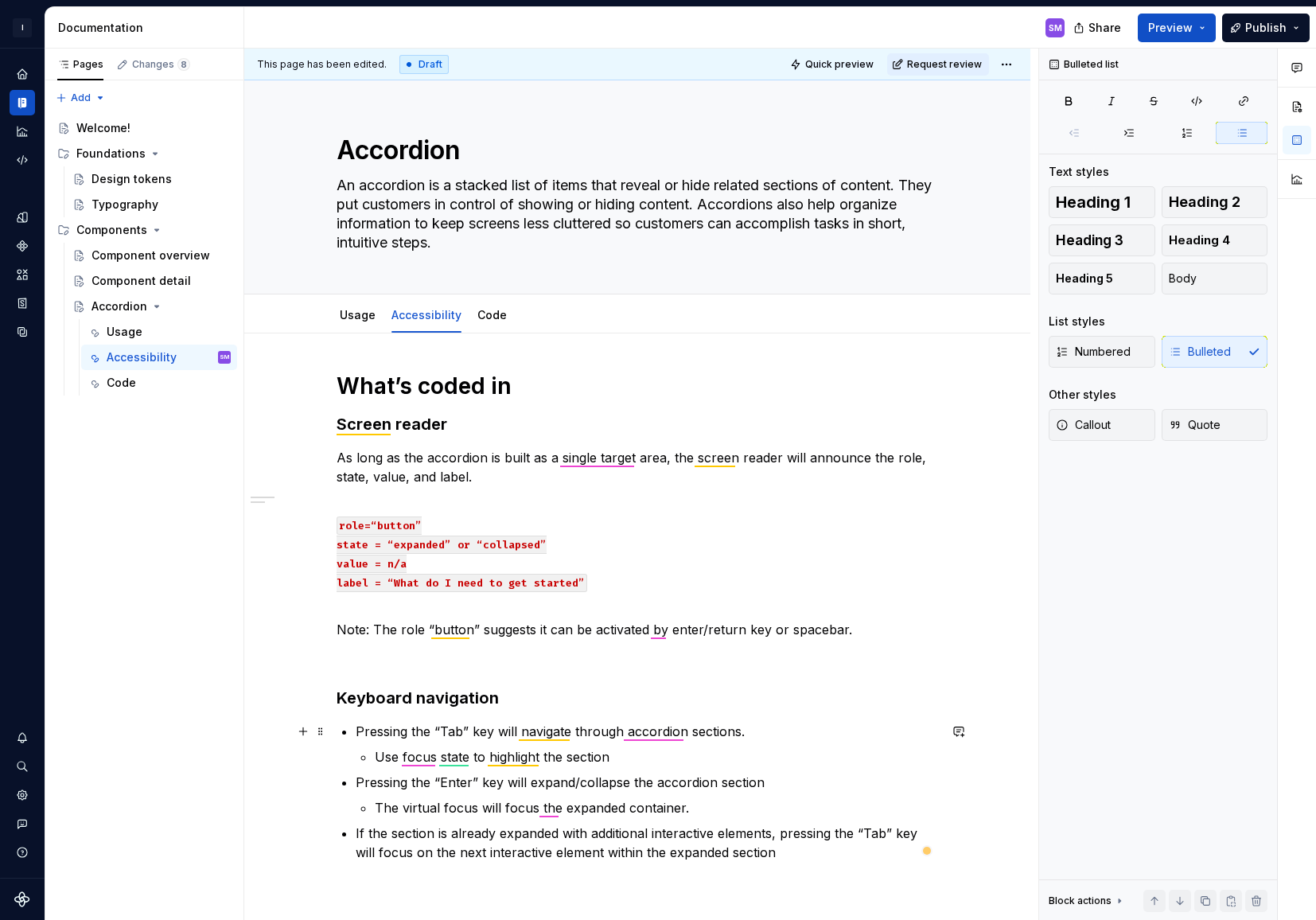
click at [359, 726] on p "Pressing the “Tab” key will navigate through accordion sections." at bounding box center [647, 731] width 583 height 19
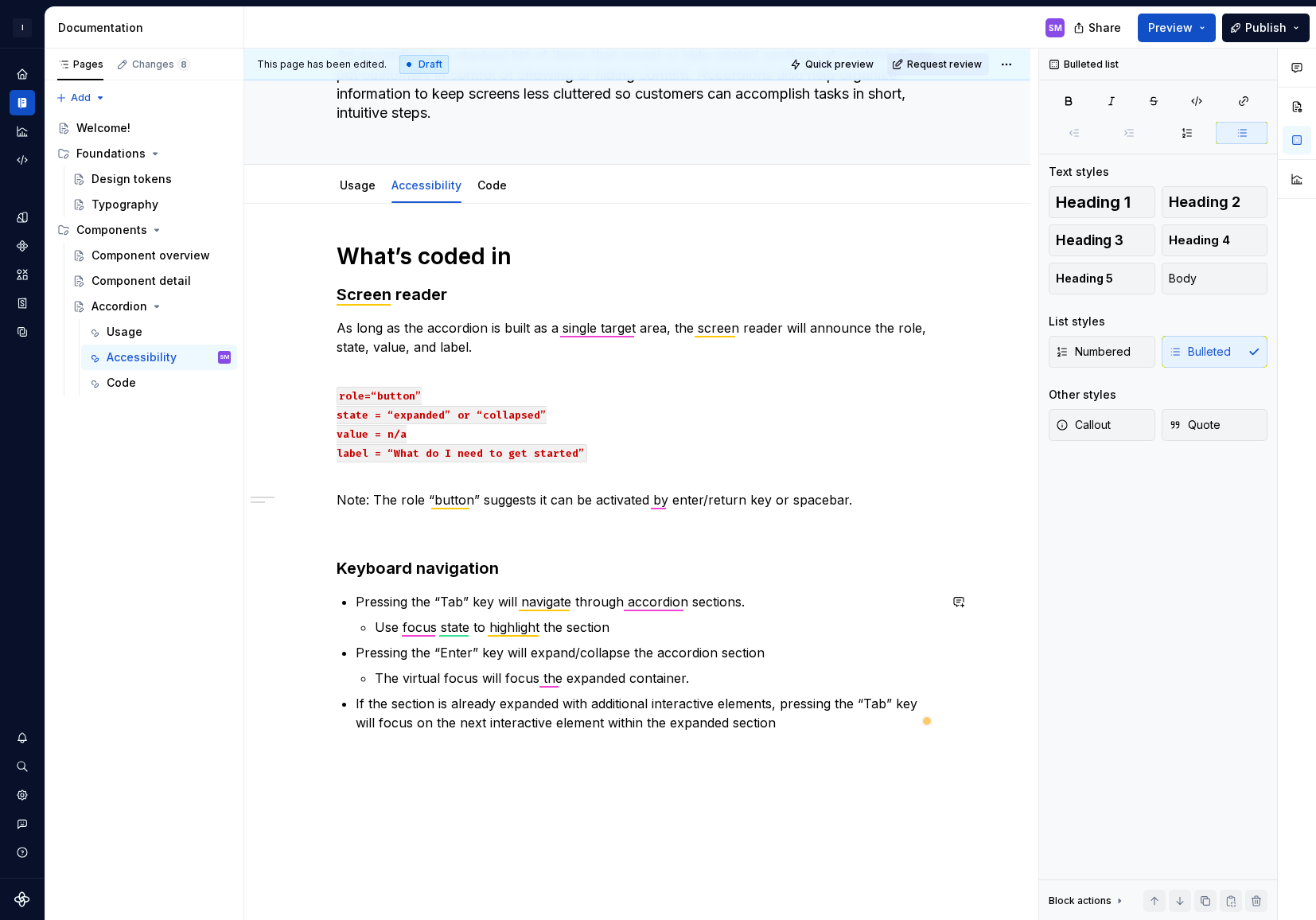
scroll to position [142, 0]
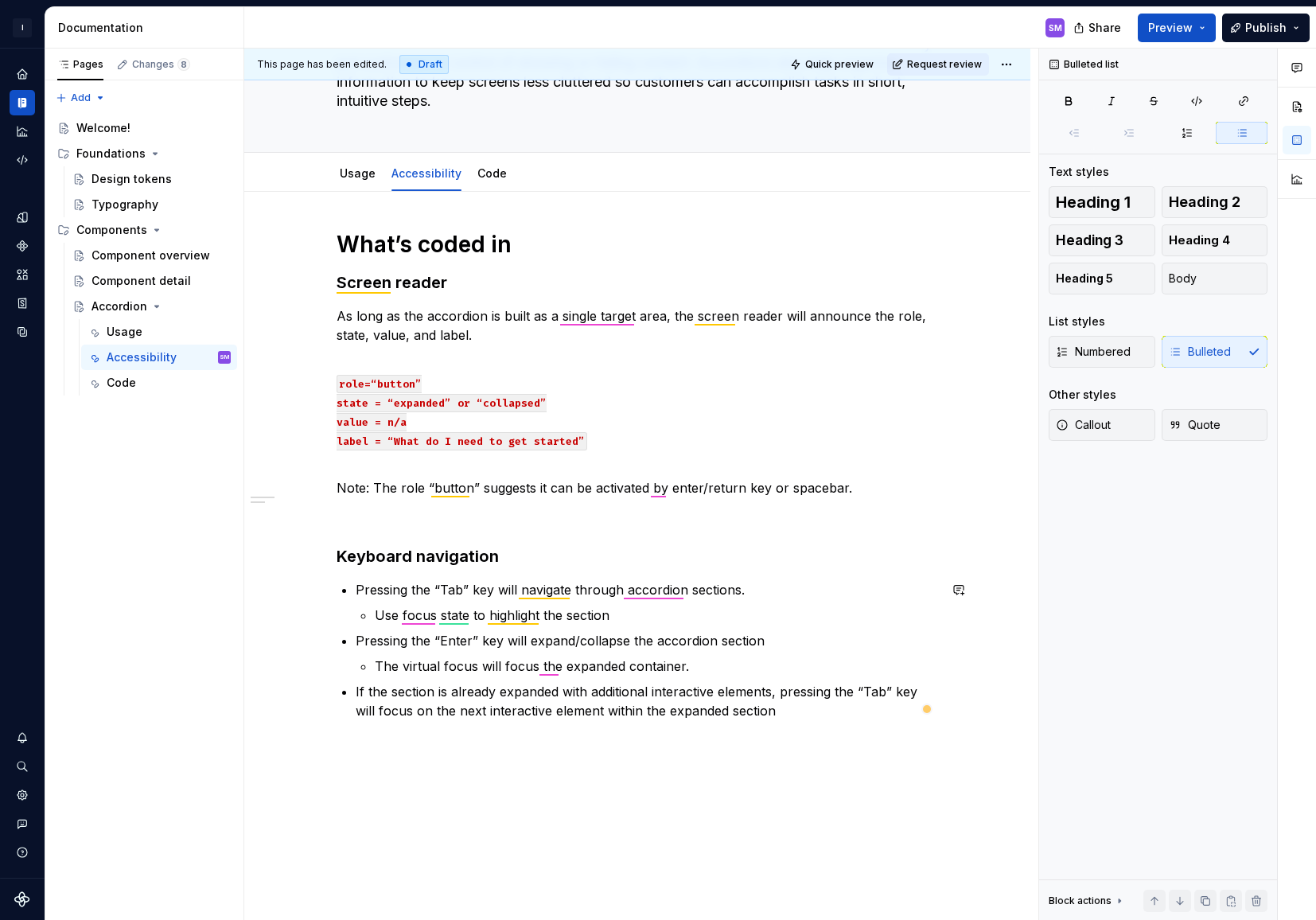
click at [391, 739] on div "What’s coded in Screen reader As long as the accordion is built as a single tar…" at bounding box center [637, 604] width 786 height 824
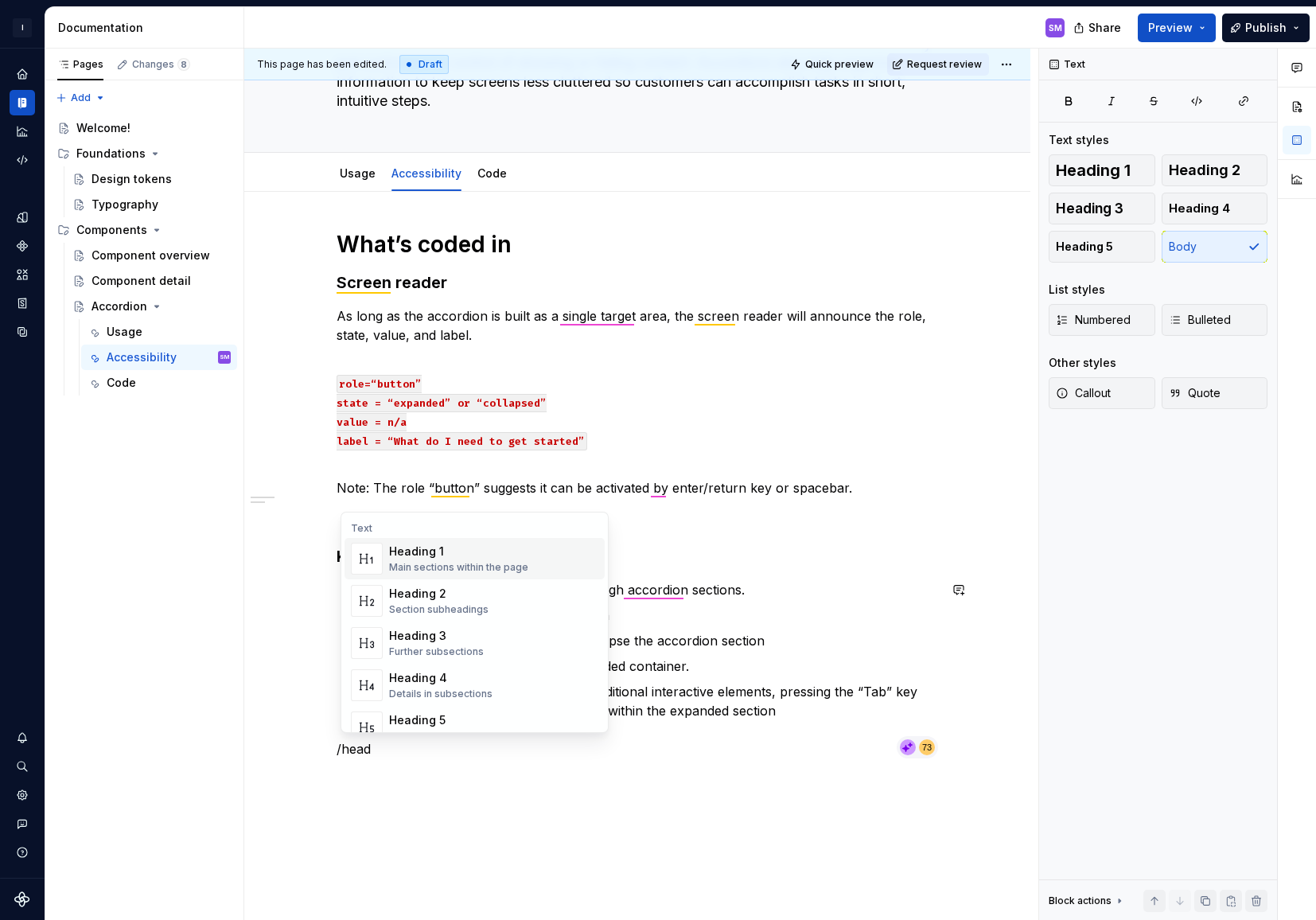
click at [509, 571] on div "Main sections within the page" at bounding box center [459, 567] width 139 height 12
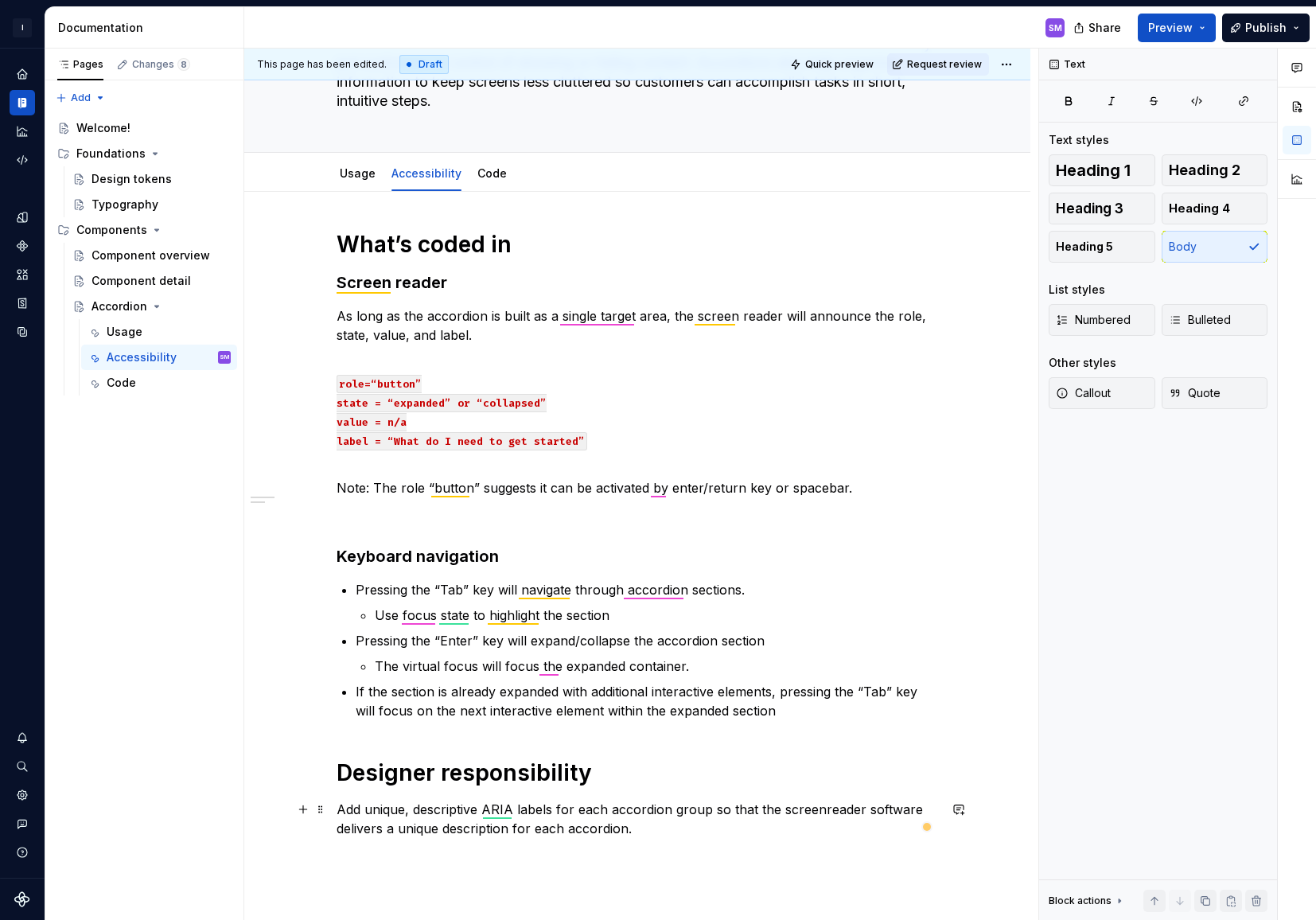
click at [824, 805] on p "Add unique, descriptive ARIA labels for each accordion group so that the screen…" at bounding box center [637, 819] width 602 height 38
click at [645, 849] on div "What’s coded in Screen reader As long as the accordion is built as a single tar…" at bounding box center [637, 543] width 602 height 627
click at [1193, 24] on span "Preview" at bounding box center [1170, 27] width 45 height 16
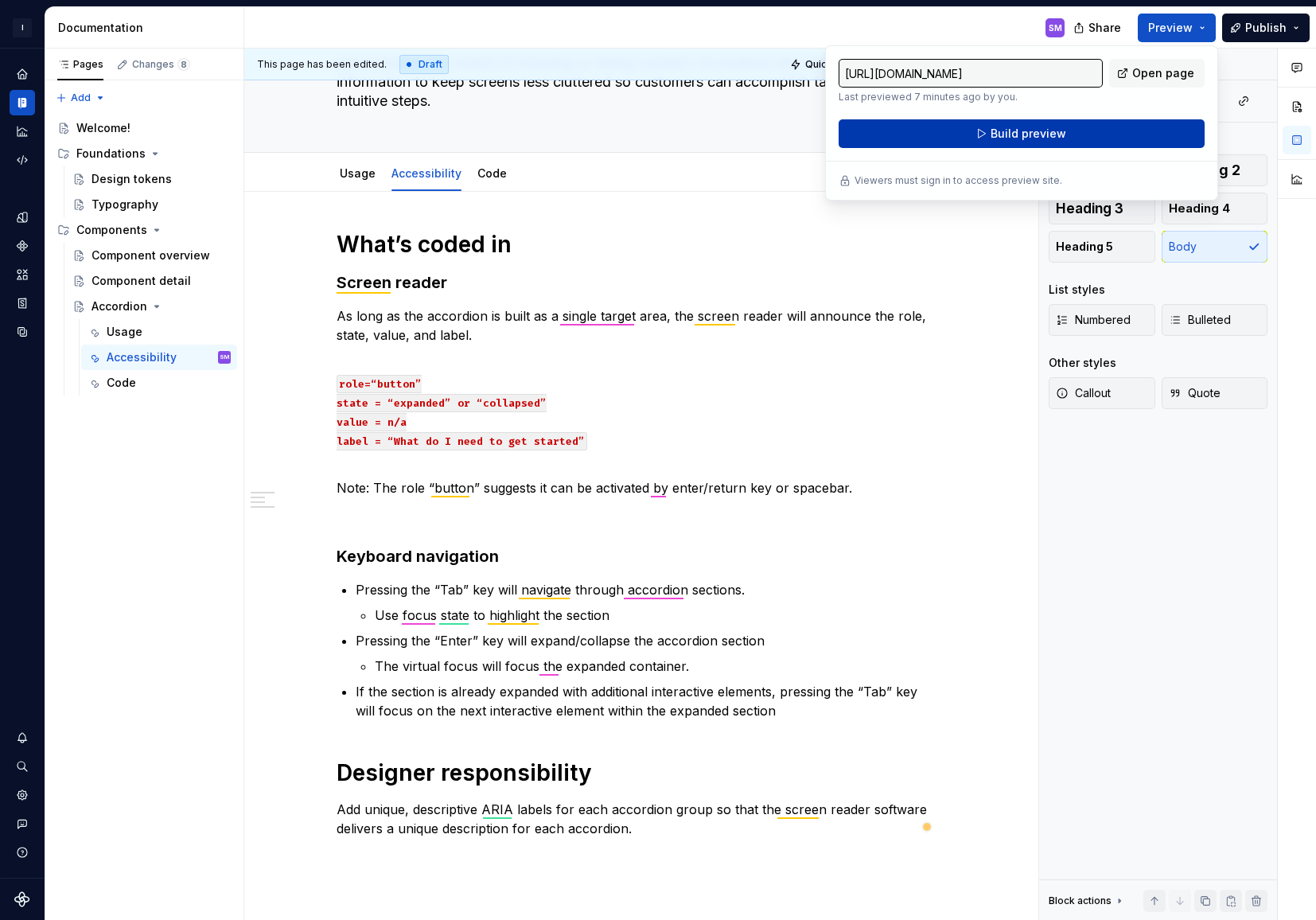
click at [1035, 137] on span "Build preview" at bounding box center [1028, 133] width 75 height 16
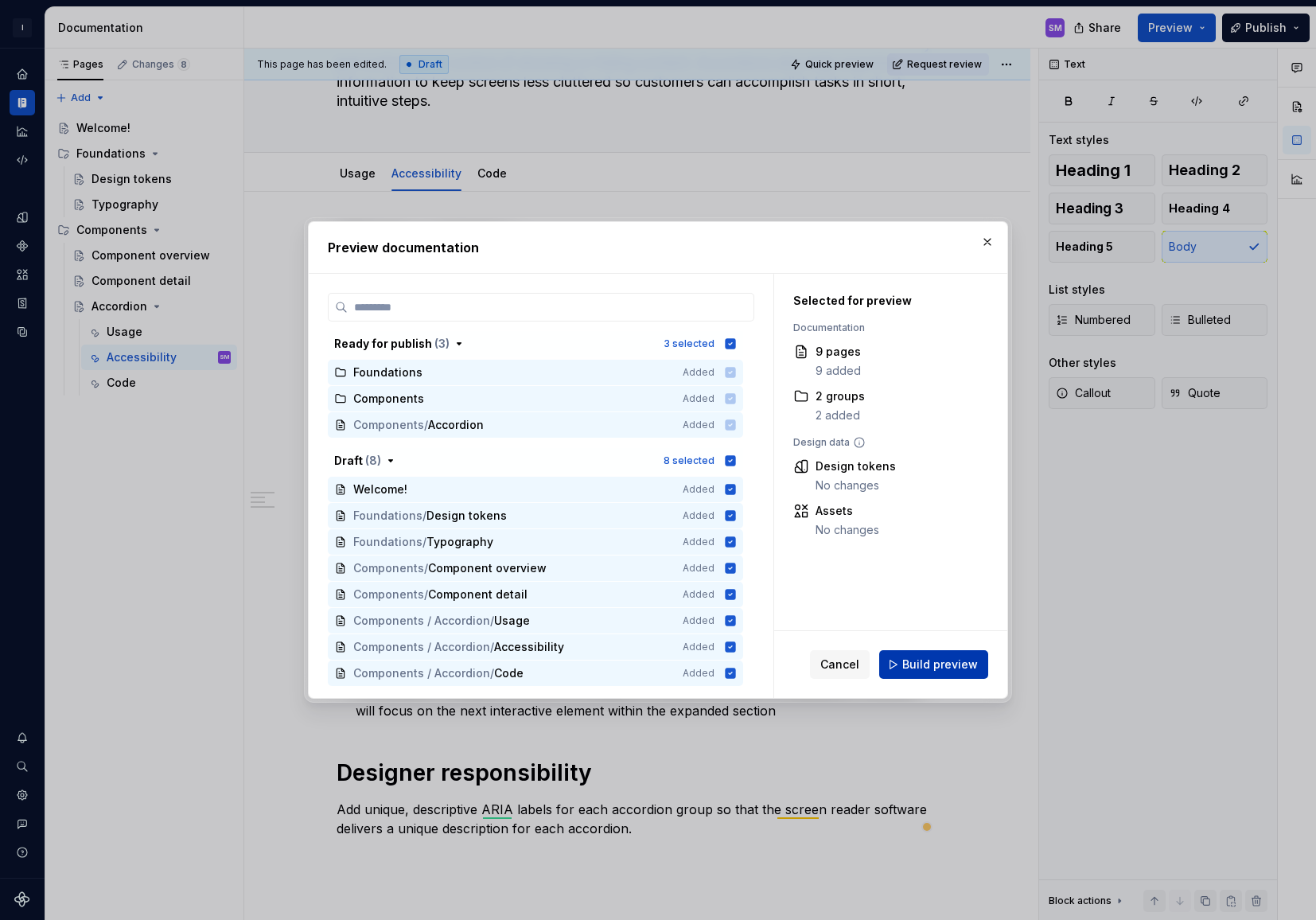
click at [928, 662] on span "Build preview" at bounding box center [939, 664] width 75 height 16
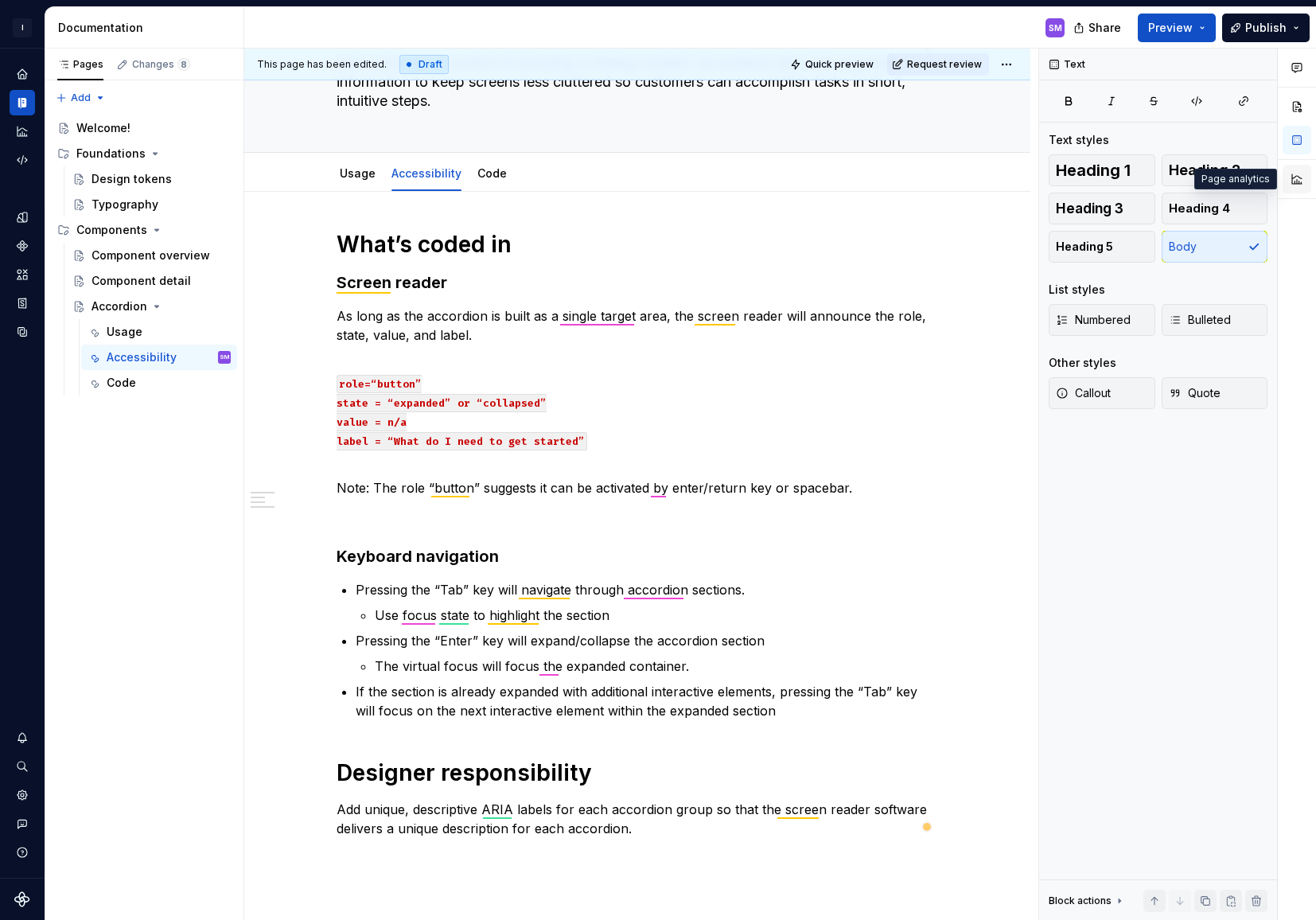
click at [1299, 179] on button "button" at bounding box center [1296, 179] width 29 height 29
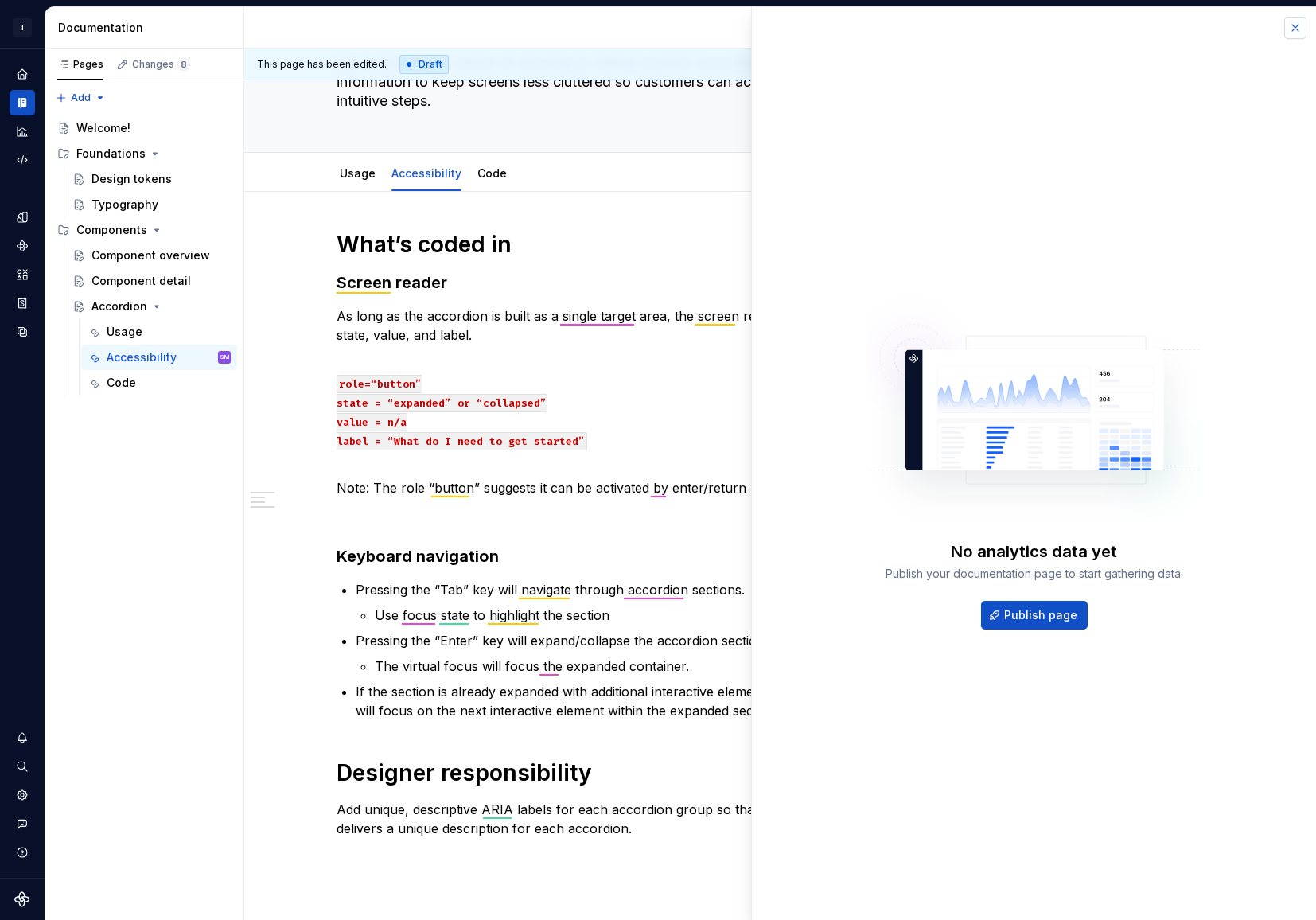
click at [1297, 23] on button "button" at bounding box center [1294, 27] width 22 height 22
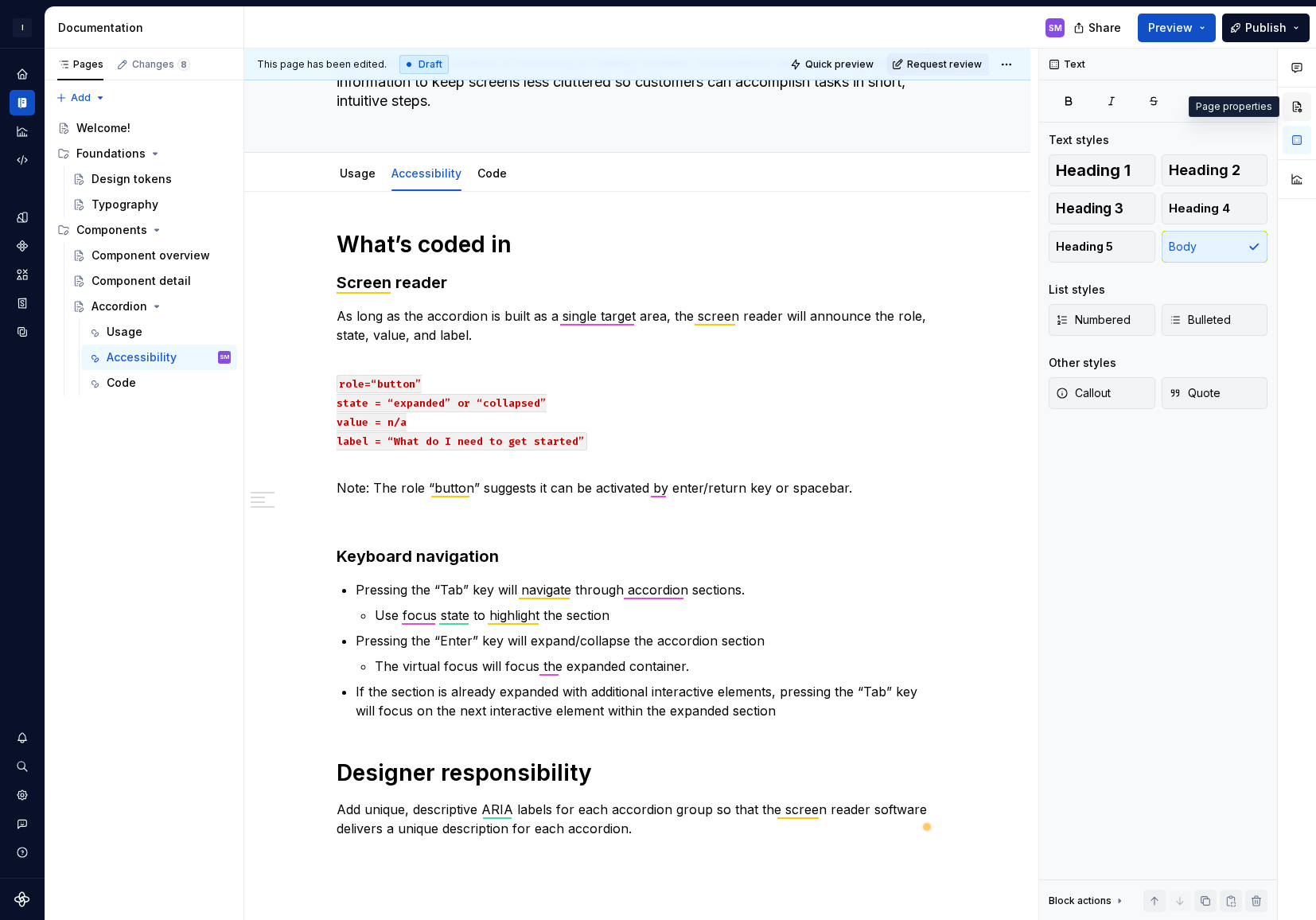
click at [1298, 104] on button "button" at bounding box center [1296, 106] width 29 height 29
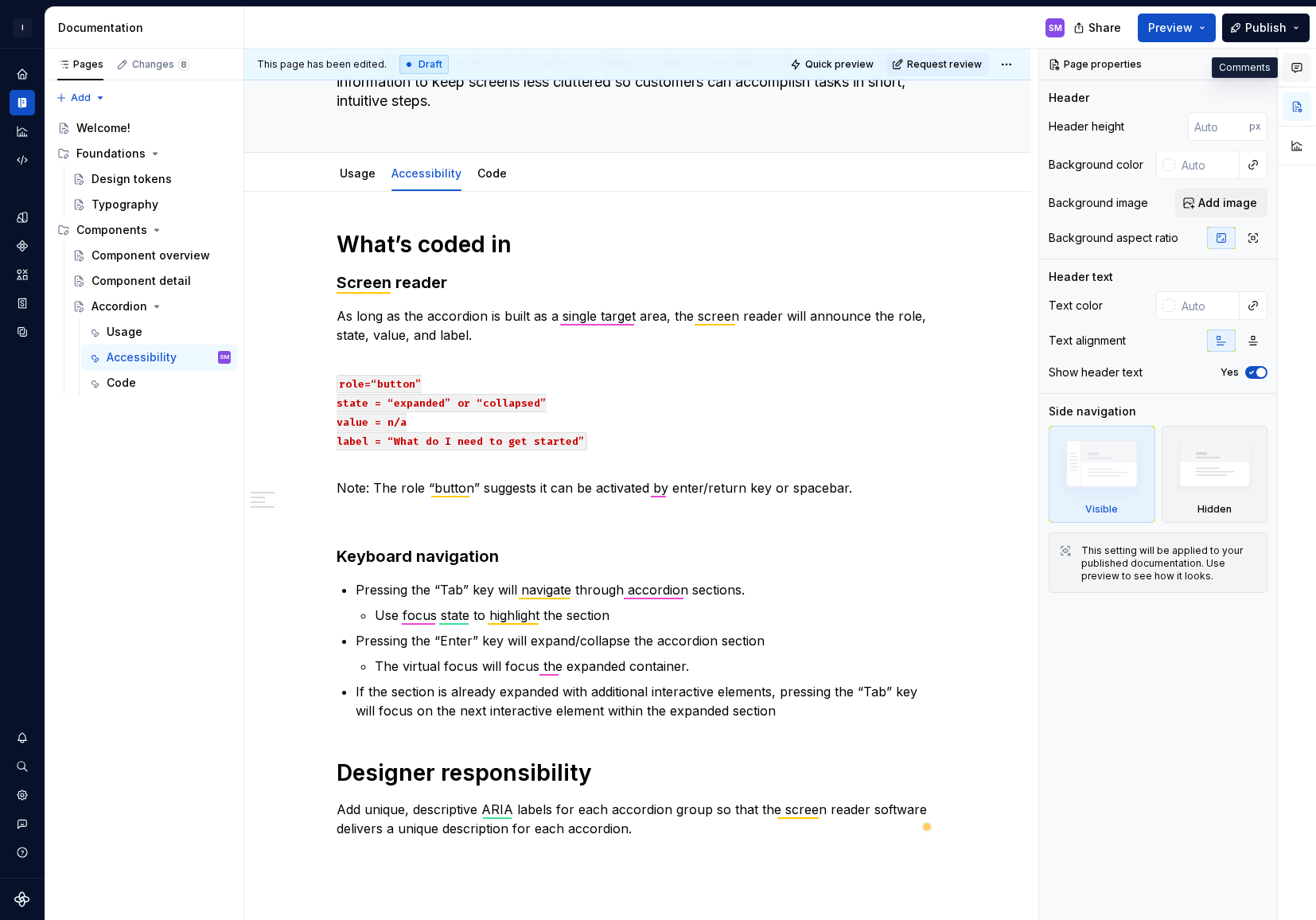
click at [1292, 74] on button "button" at bounding box center [1296, 67] width 29 height 29
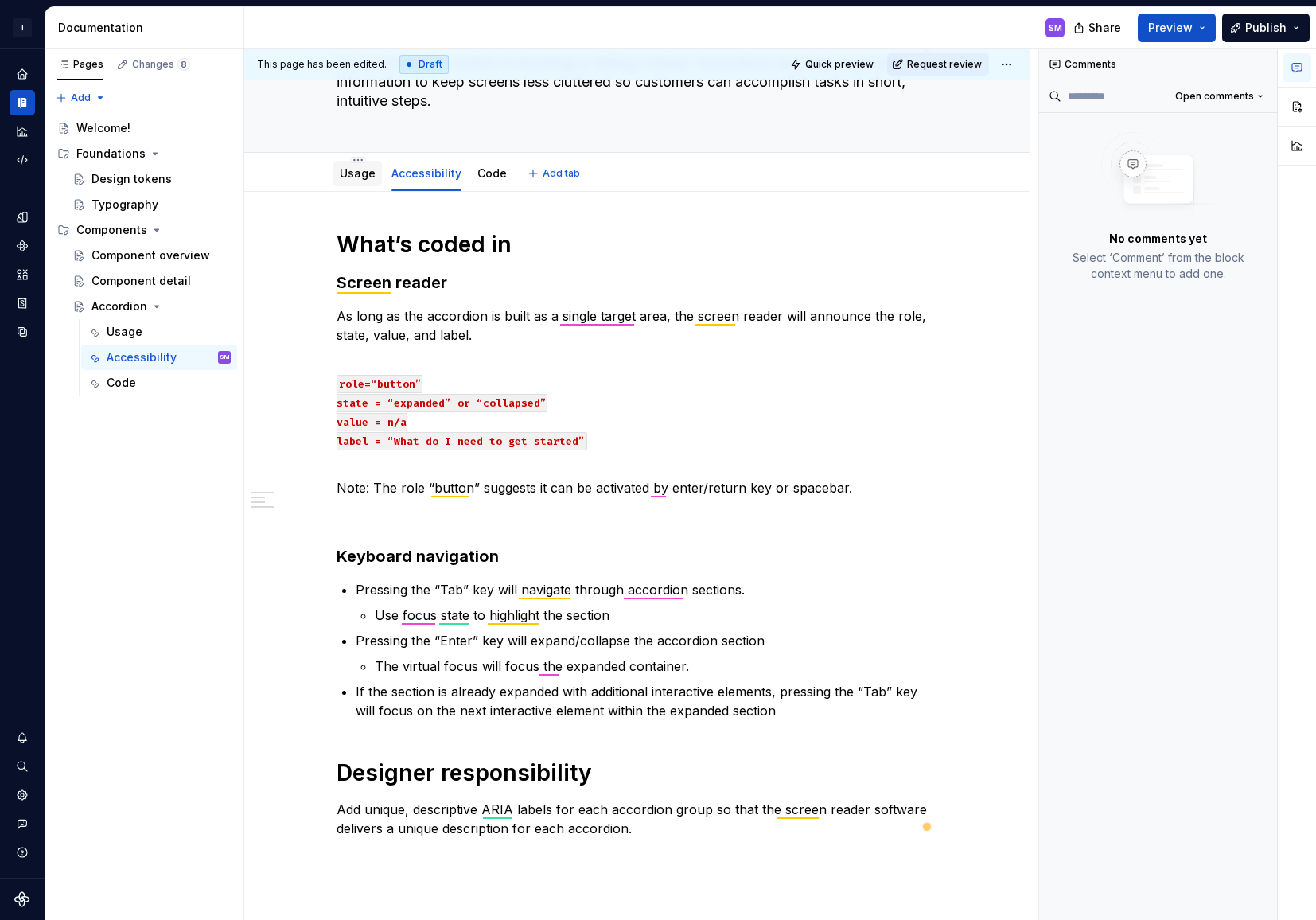
click at [363, 174] on link "Usage" at bounding box center [357, 173] width 36 height 13
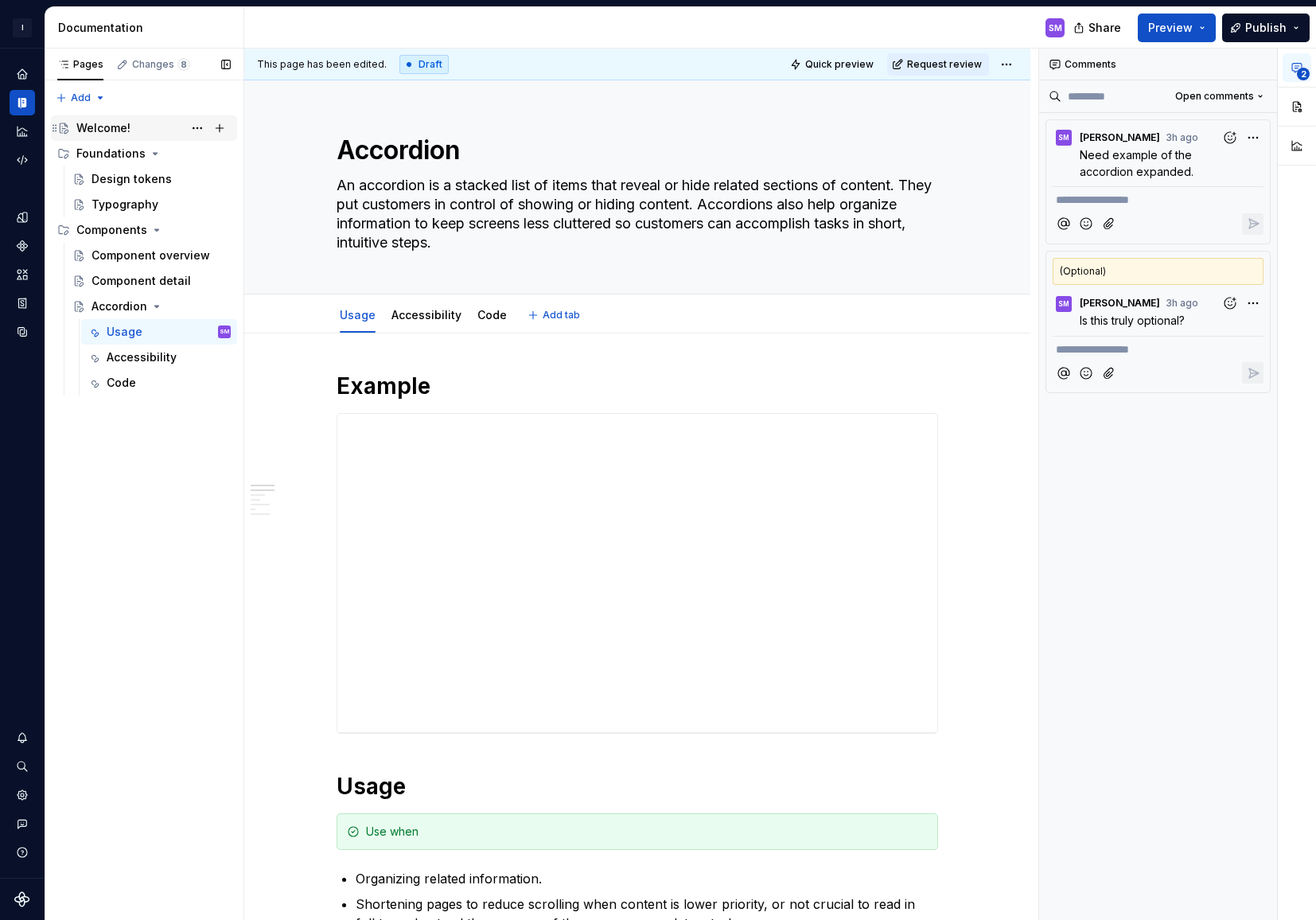
type textarea "*"
click at [26, 248] on icon "Components" at bounding box center [22, 245] width 14 height 14
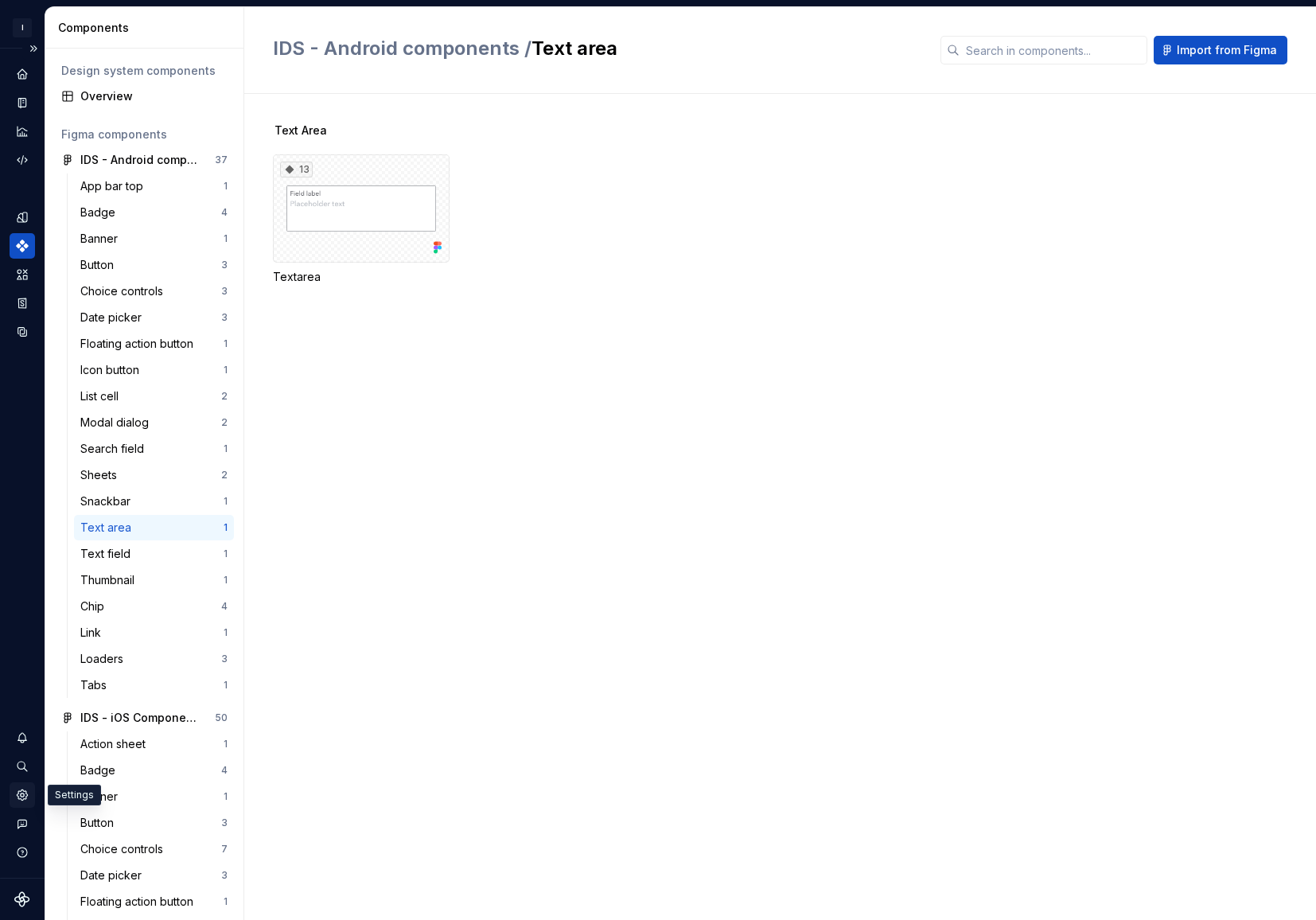
click at [26, 795] on icon "Settings" at bounding box center [22, 794] width 10 height 10
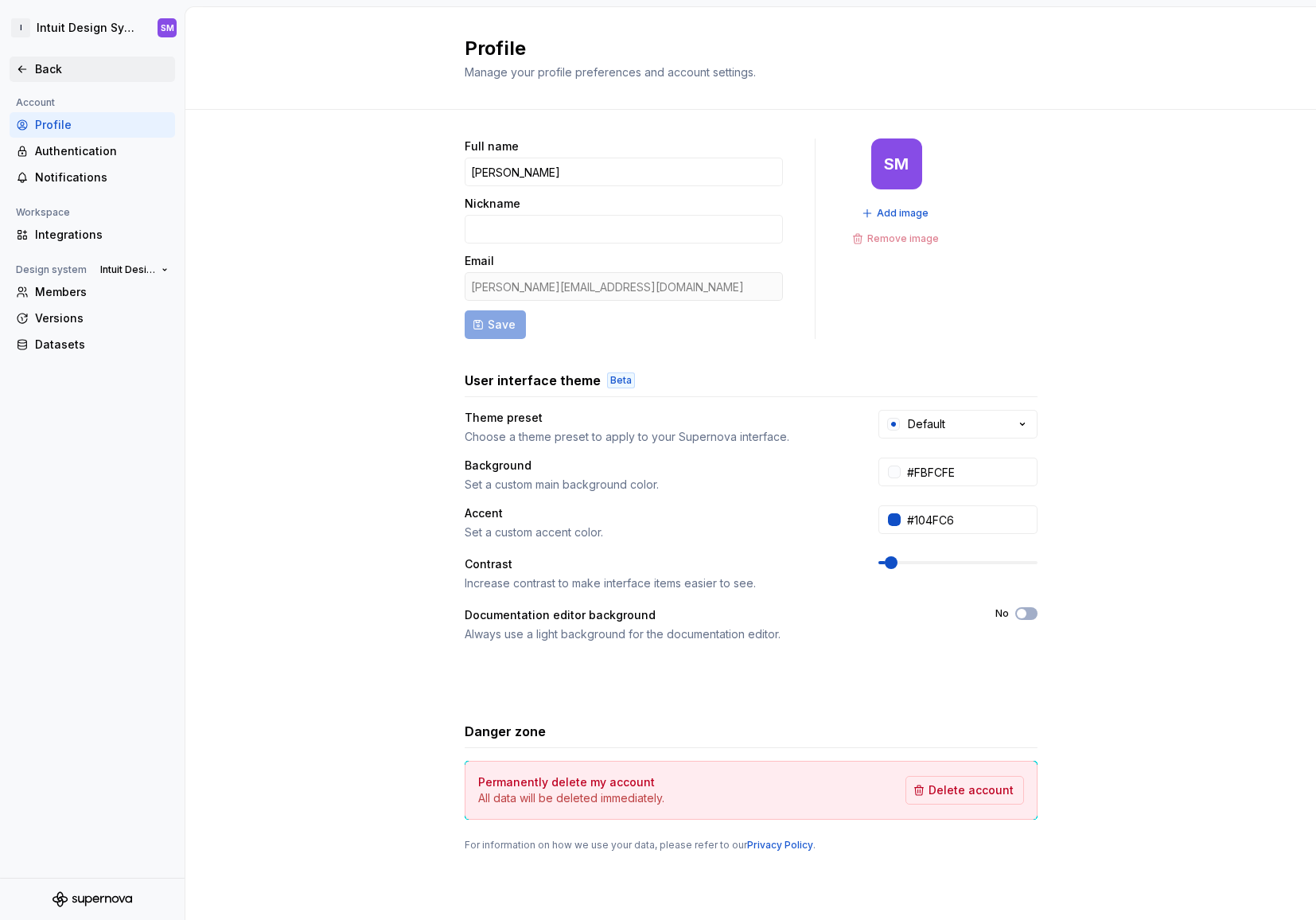
click at [37, 61] on div "Back" at bounding box center [101, 69] width 133 height 16
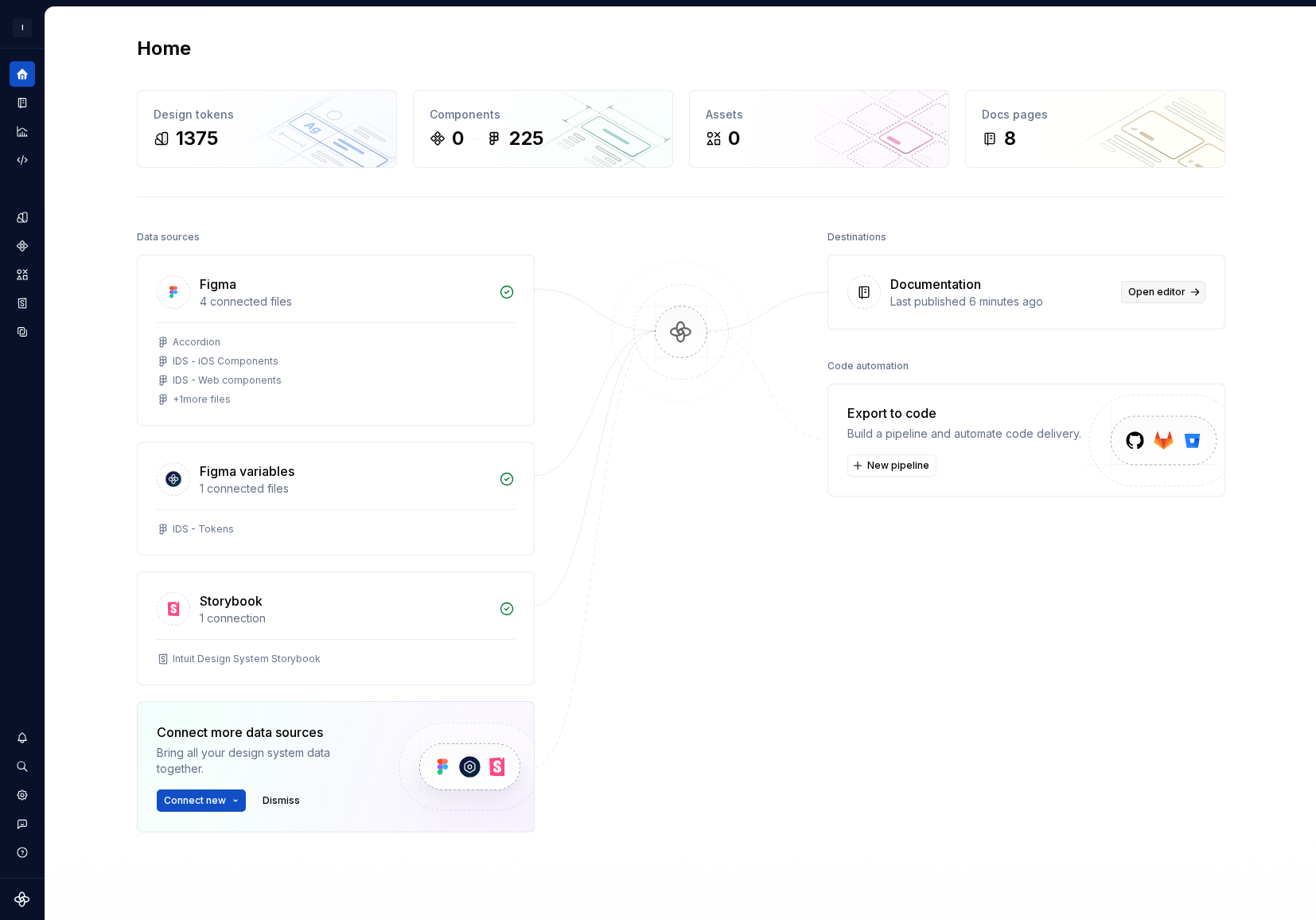
click at [1170, 290] on span "Open editor" at bounding box center [1156, 291] width 57 height 12
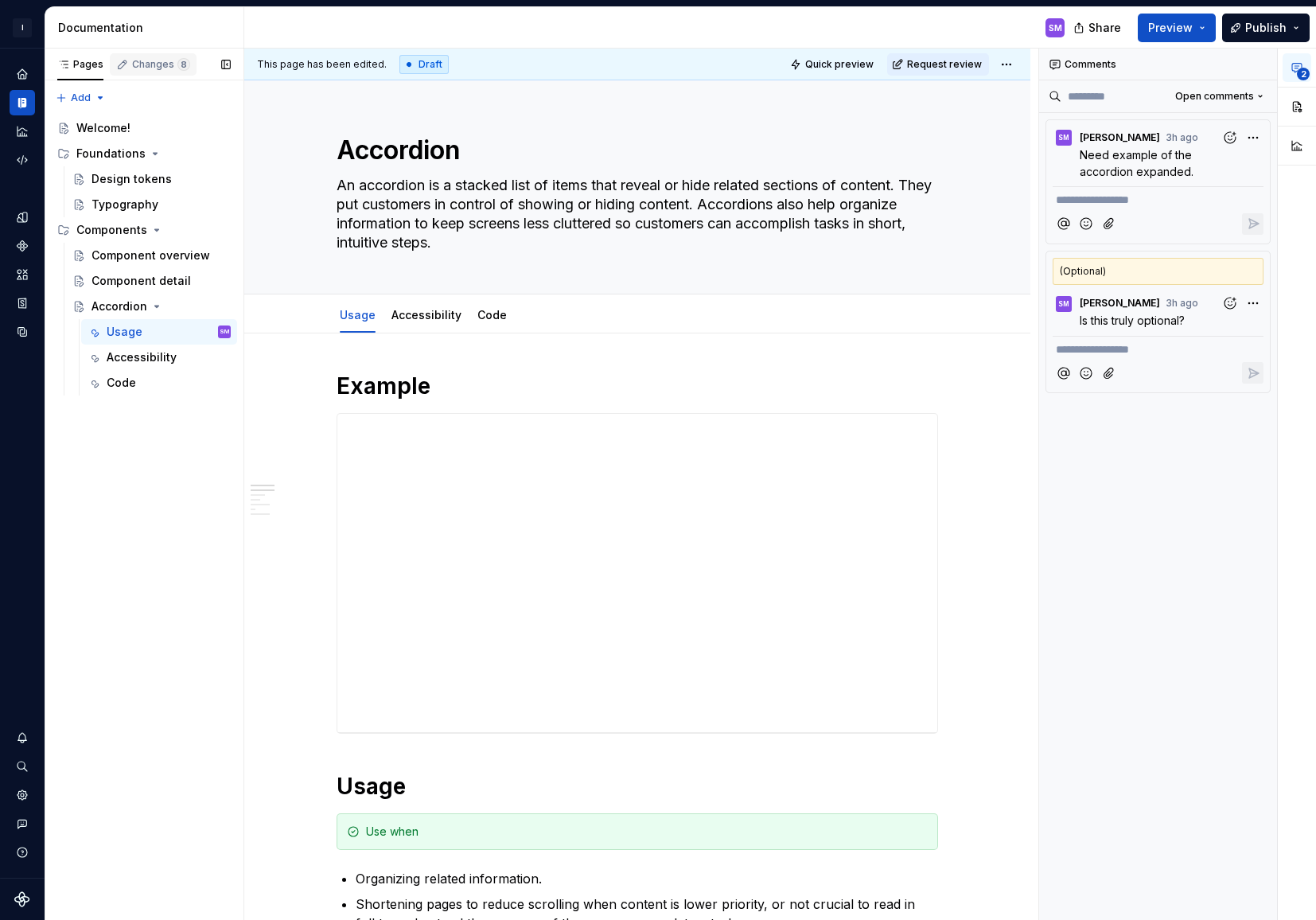
click at [155, 59] on div "Changes 8" at bounding box center [161, 64] width 58 height 12
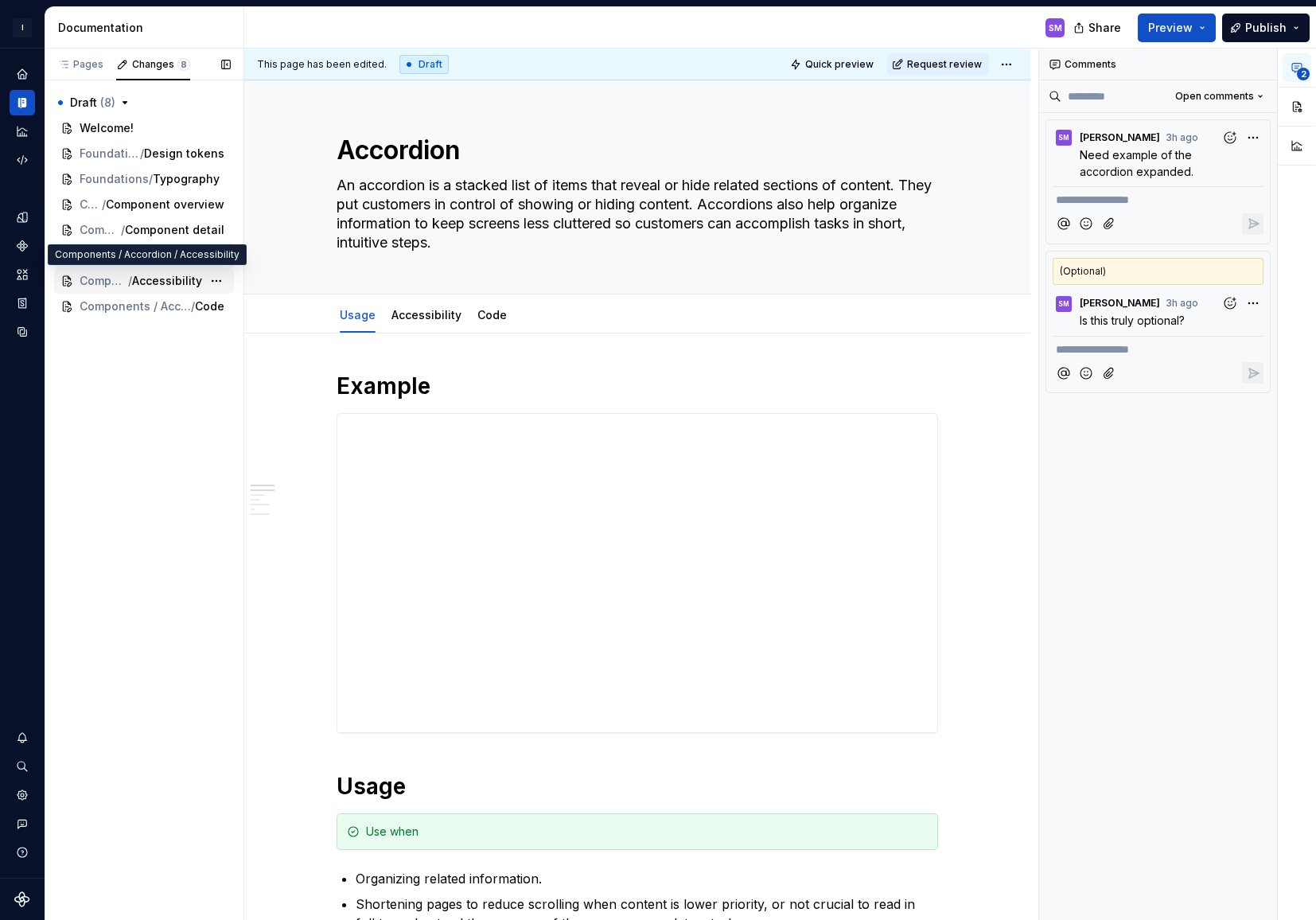
click at [158, 277] on span "Accessibility" at bounding box center [167, 281] width 70 height 16
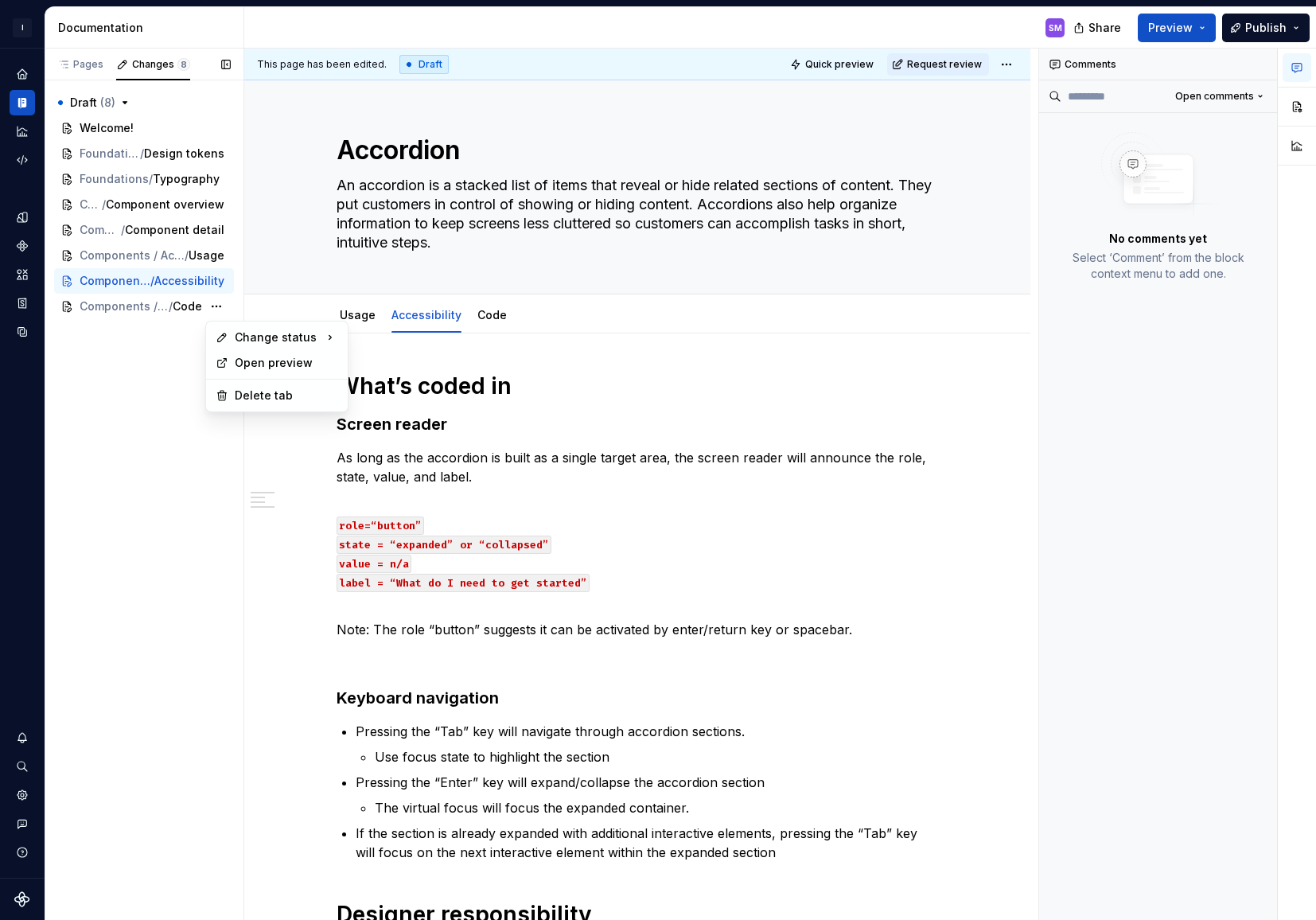
click at [96, 375] on div "Pages Changes 8 Add Accessibility guide for tree Page tree. Navigate the tree w…" at bounding box center [144, 484] width 199 height 872
click at [630, 457] on p "As long as the accordion is built as a single target area, the screen reader wi…" at bounding box center [637, 467] width 602 height 38
click at [540, 478] on p "As long as the accordion is built as a single target area, the screen reader wi…" at bounding box center [637, 467] width 602 height 38
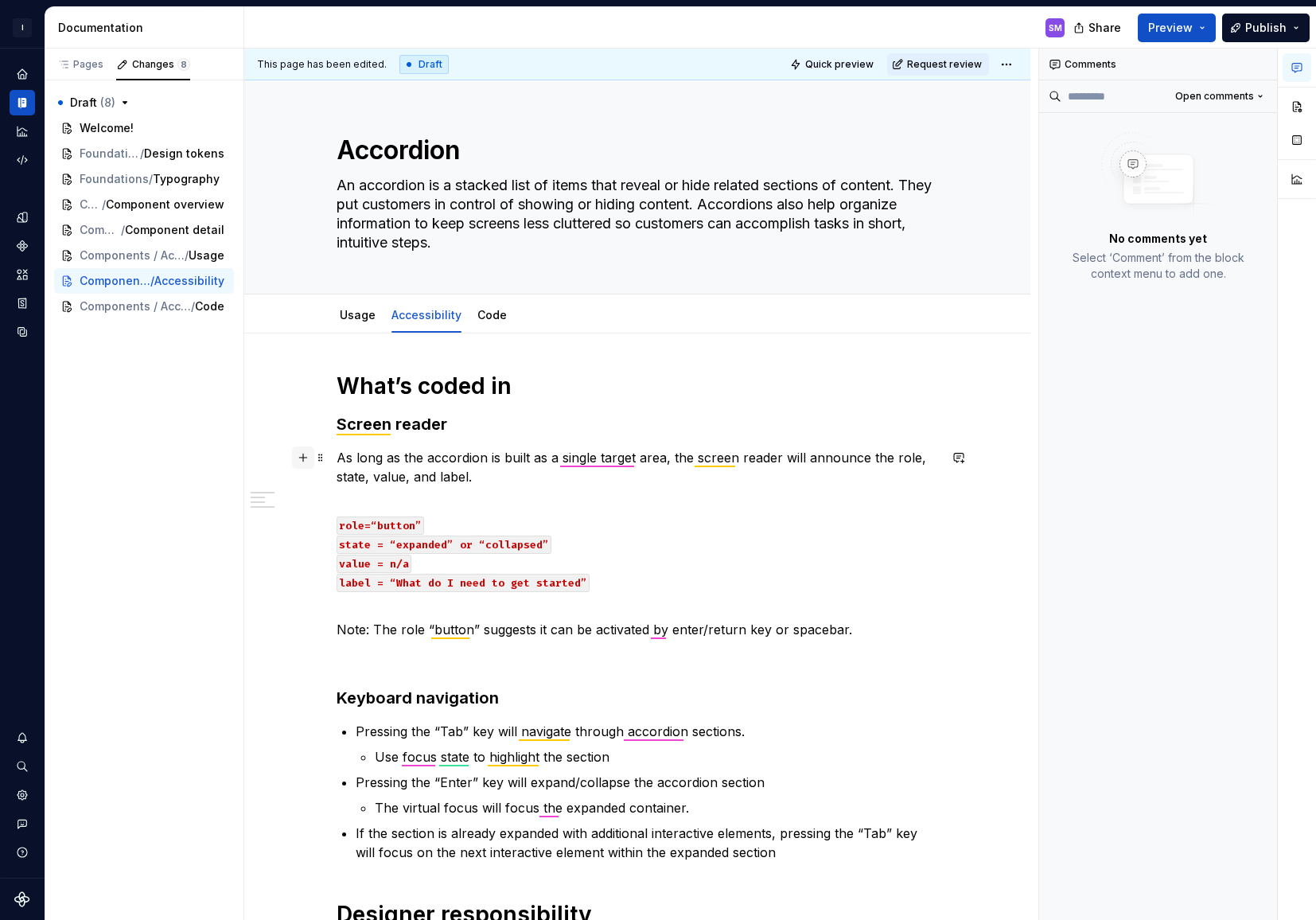
click at [306, 460] on button "button" at bounding box center [303, 457] width 22 height 22
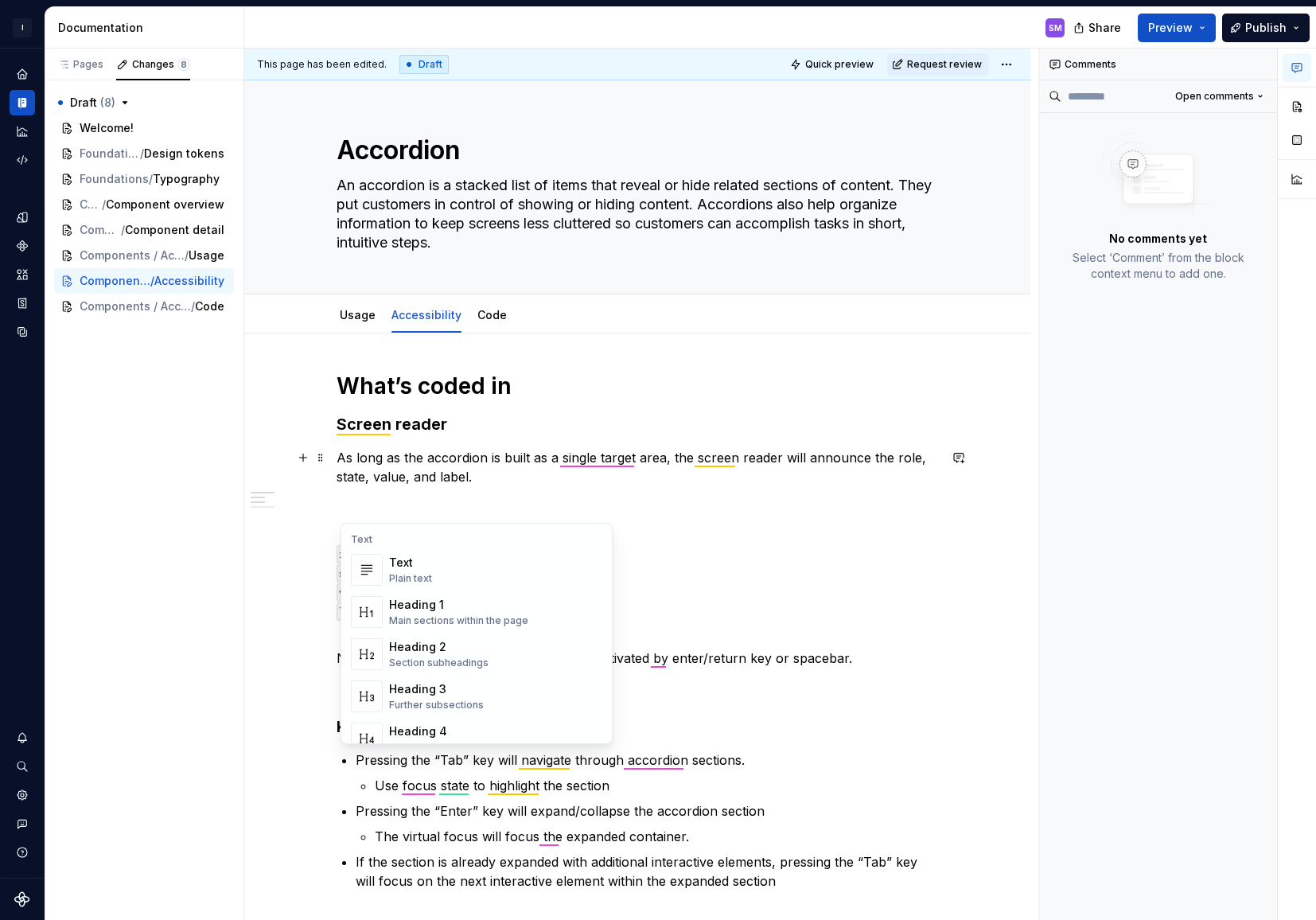
type textarea "*"
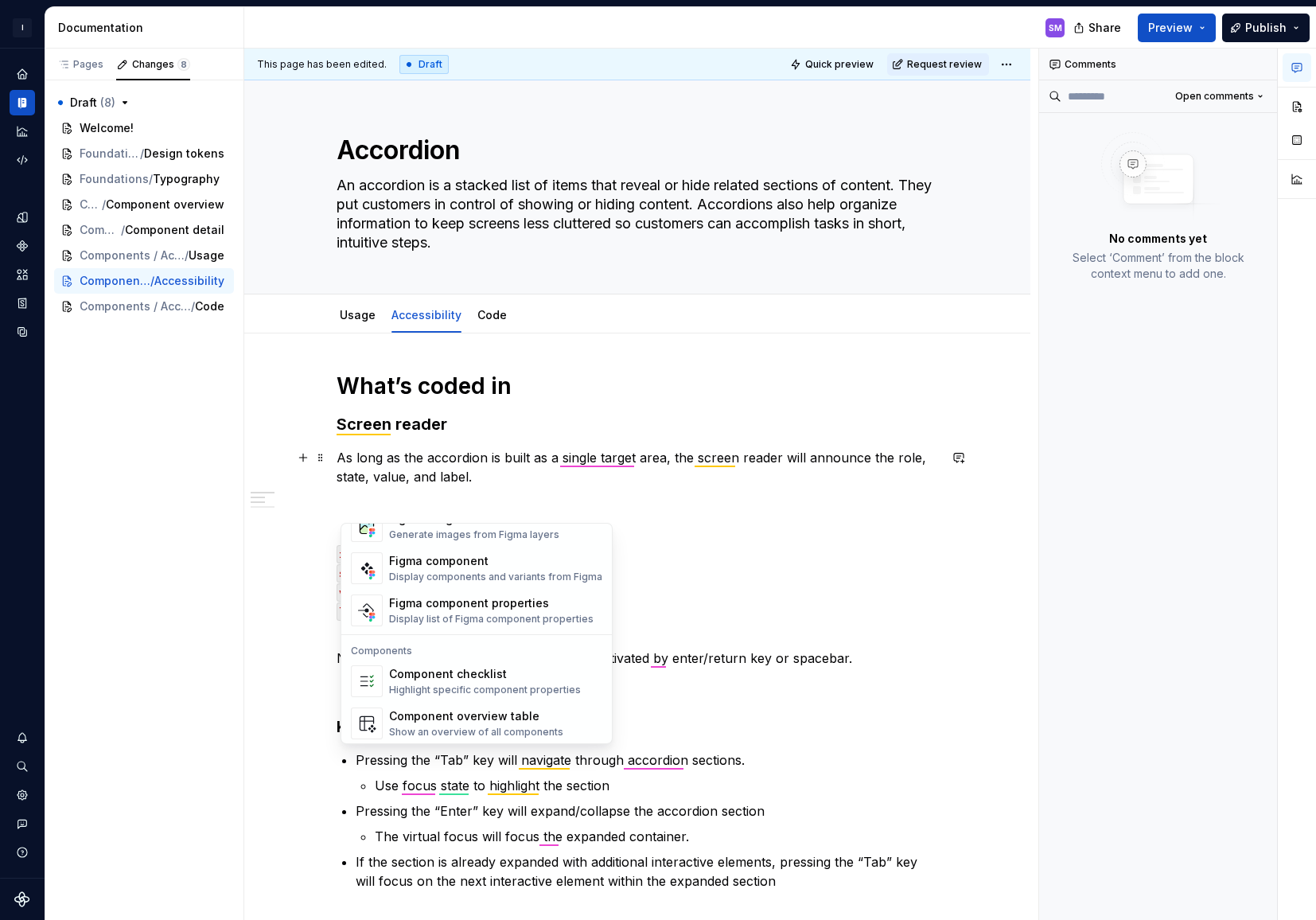
scroll to position [1585, 0]
